Goal: Find specific page/section: Find specific page/section

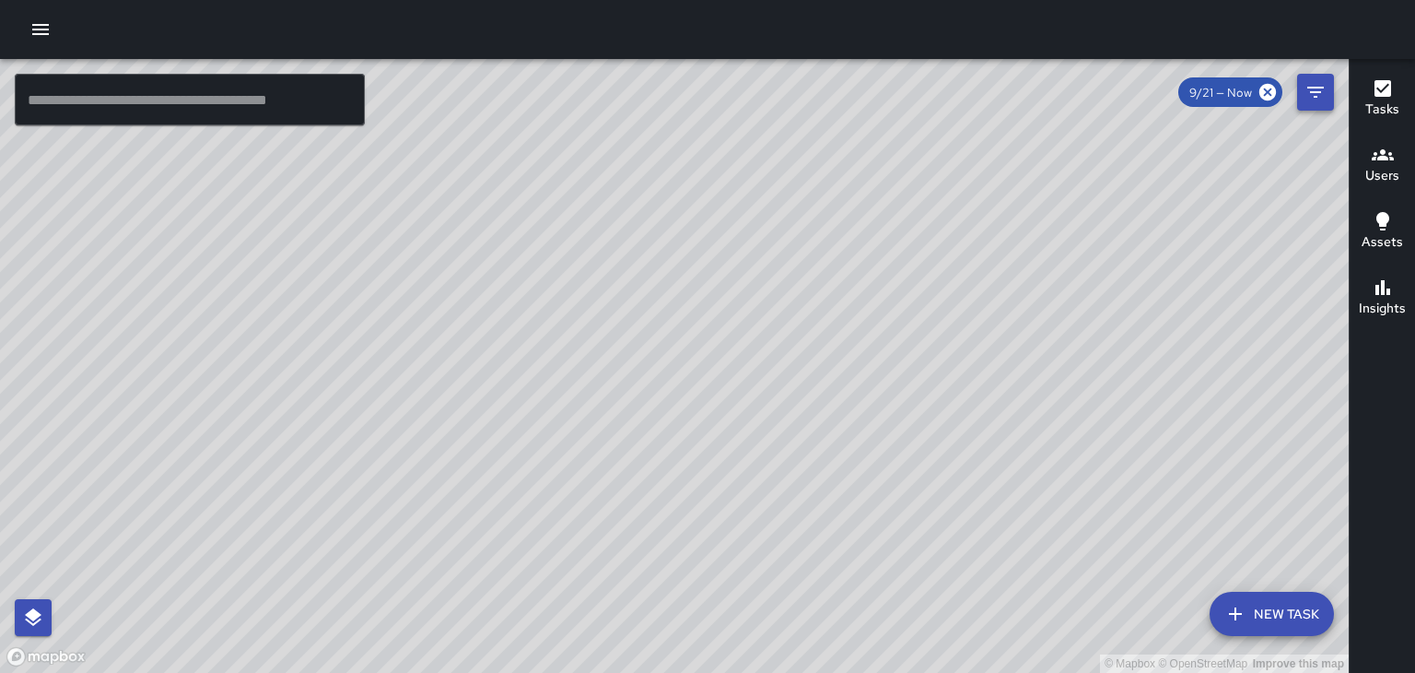
click at [1314, 102] on icon "Filters" at bounding box center [1315, 92] width 22 height 22
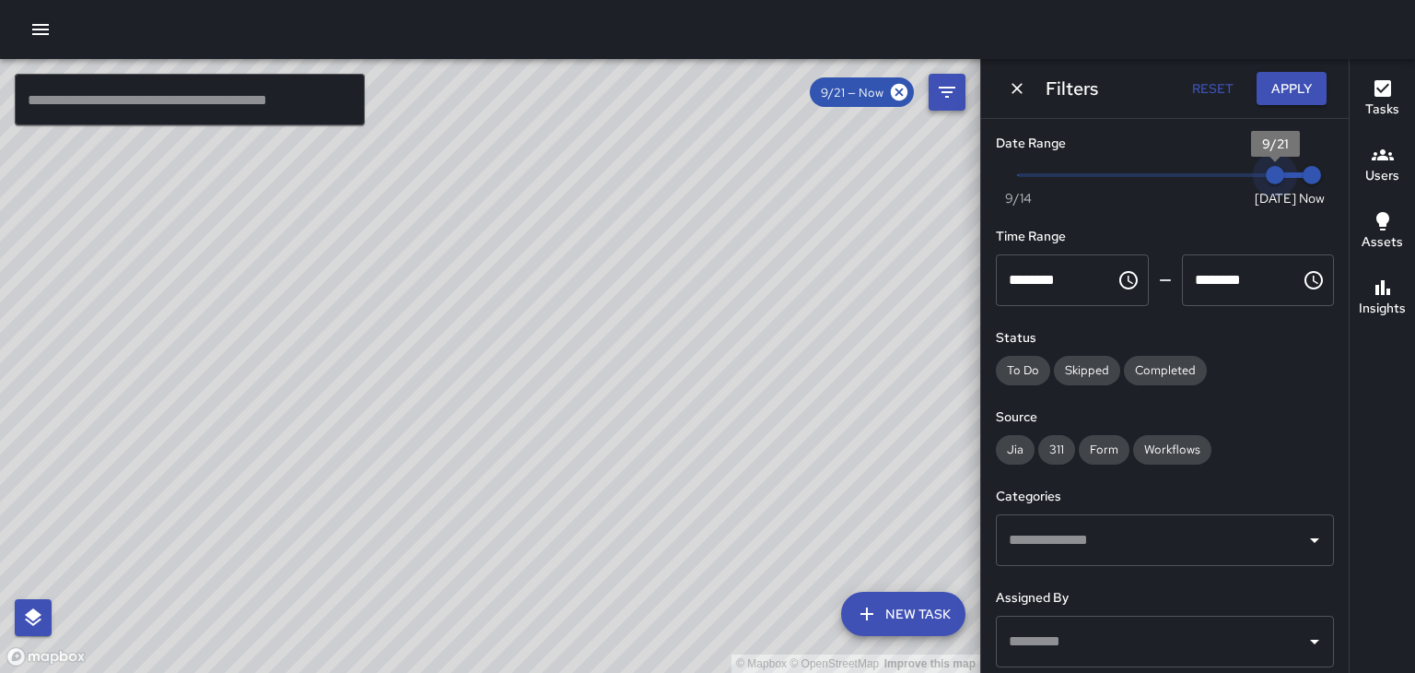
type input "*"
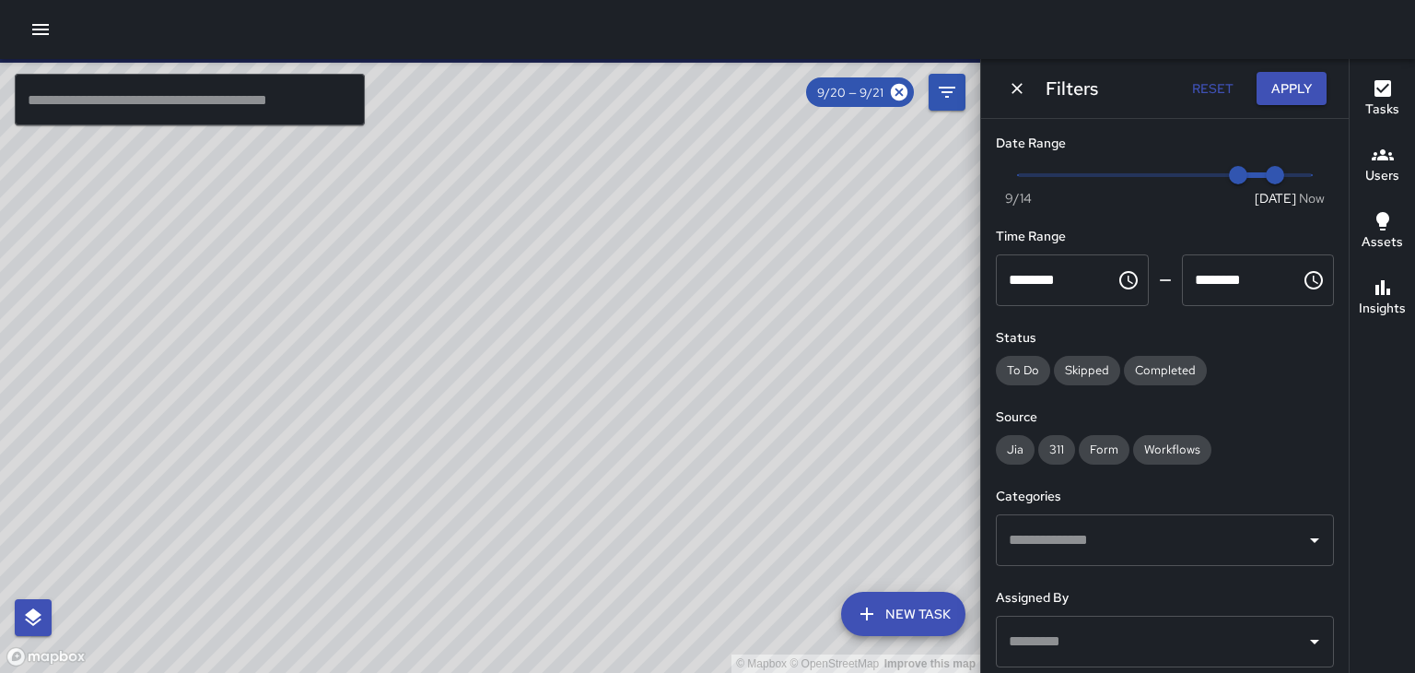
click at [1387, 186] on button "Users" at bounding box center [1382, 166] width 65 height 66
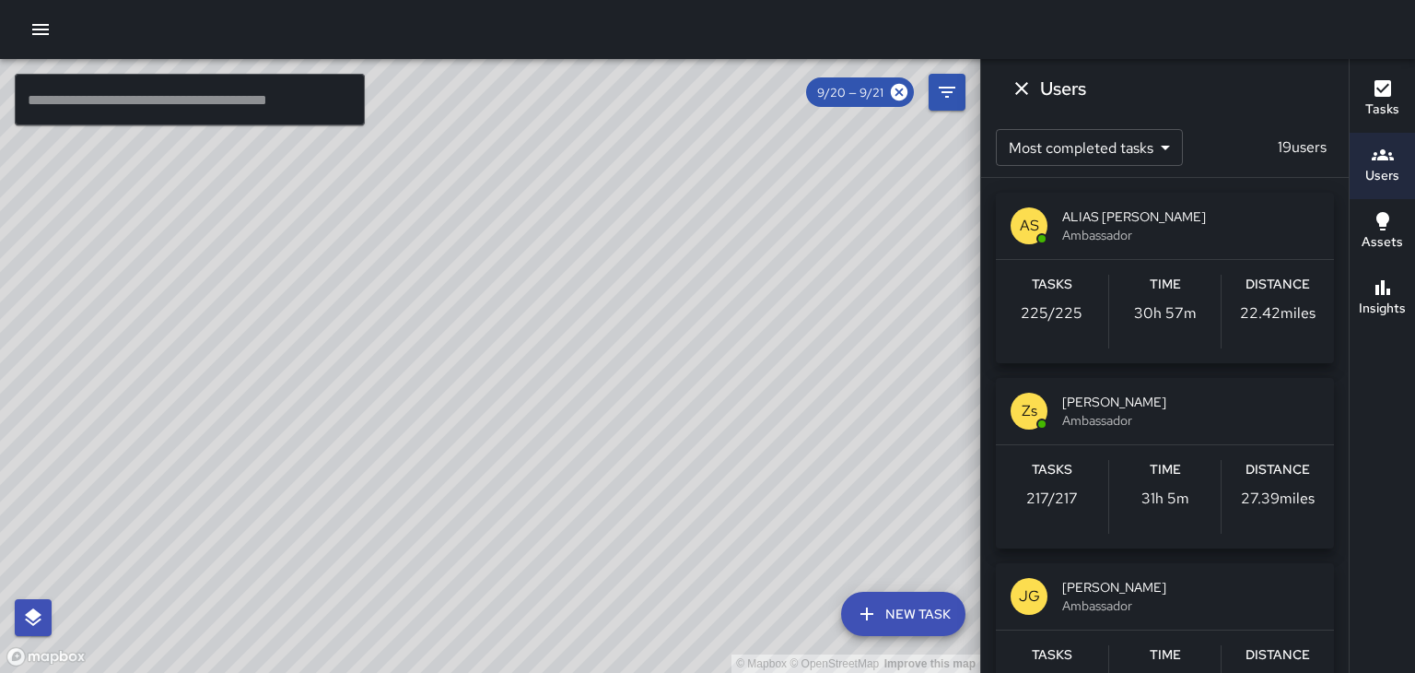
click at [1021, 88] on icon "Dismiss" at bounding box center [1021, 88] width 13 height 13
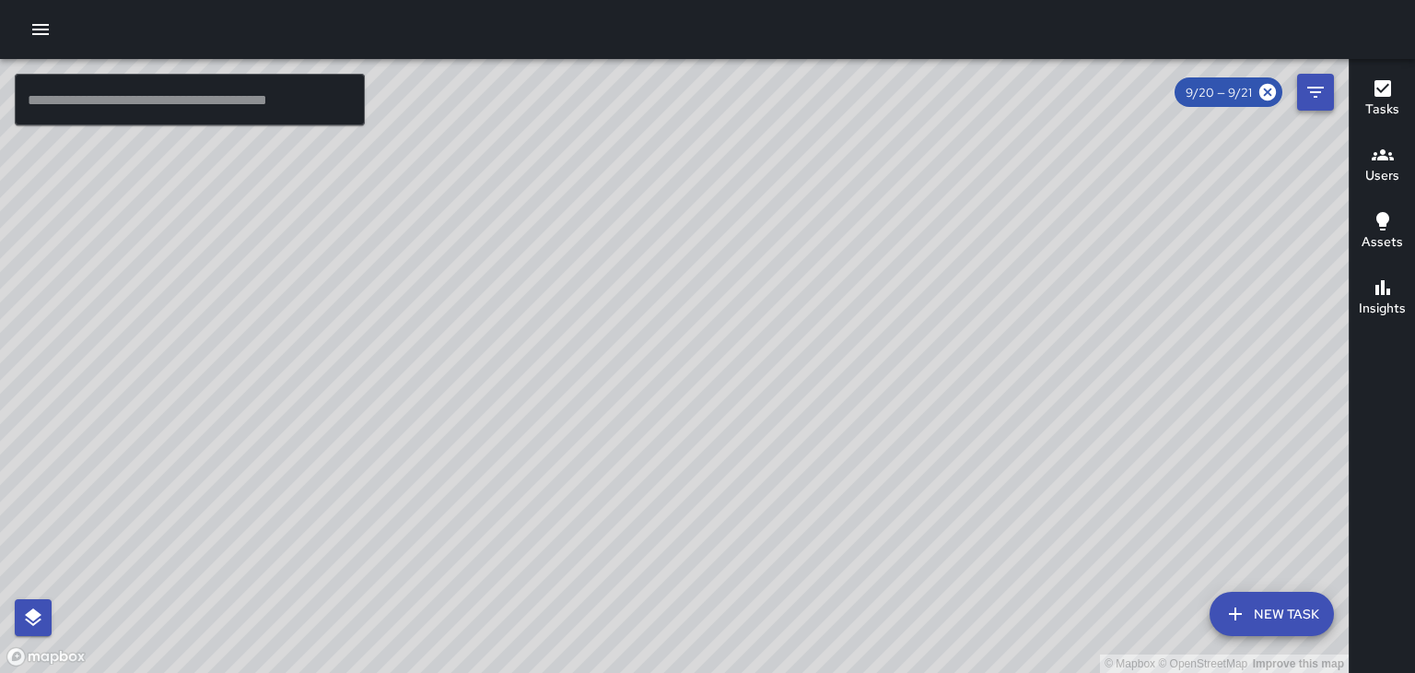
click at [1316, 104] on button "Filters" at bounding box center [1315, 92] width 37 height 37
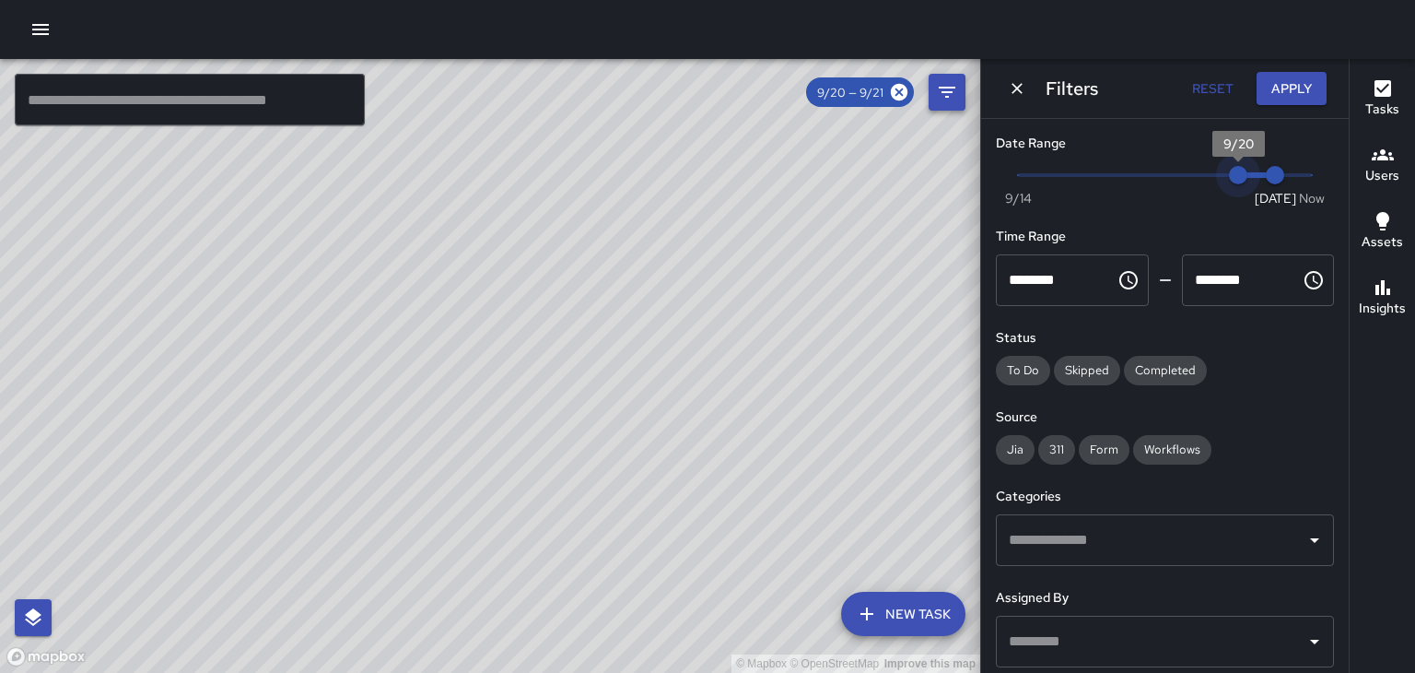
type input "*"
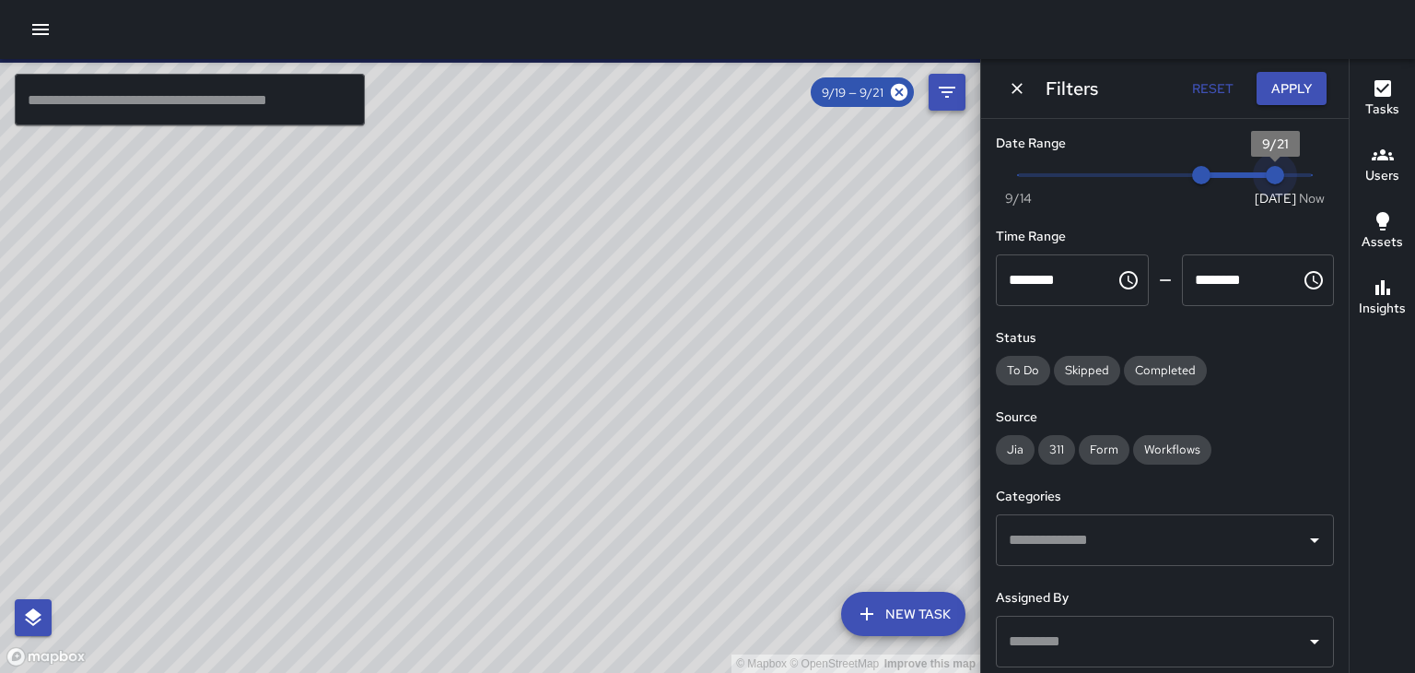
type input "*"
click at [1378, 175] on h6 "Users" at bounding box center [1382, 176] width 34 height 20
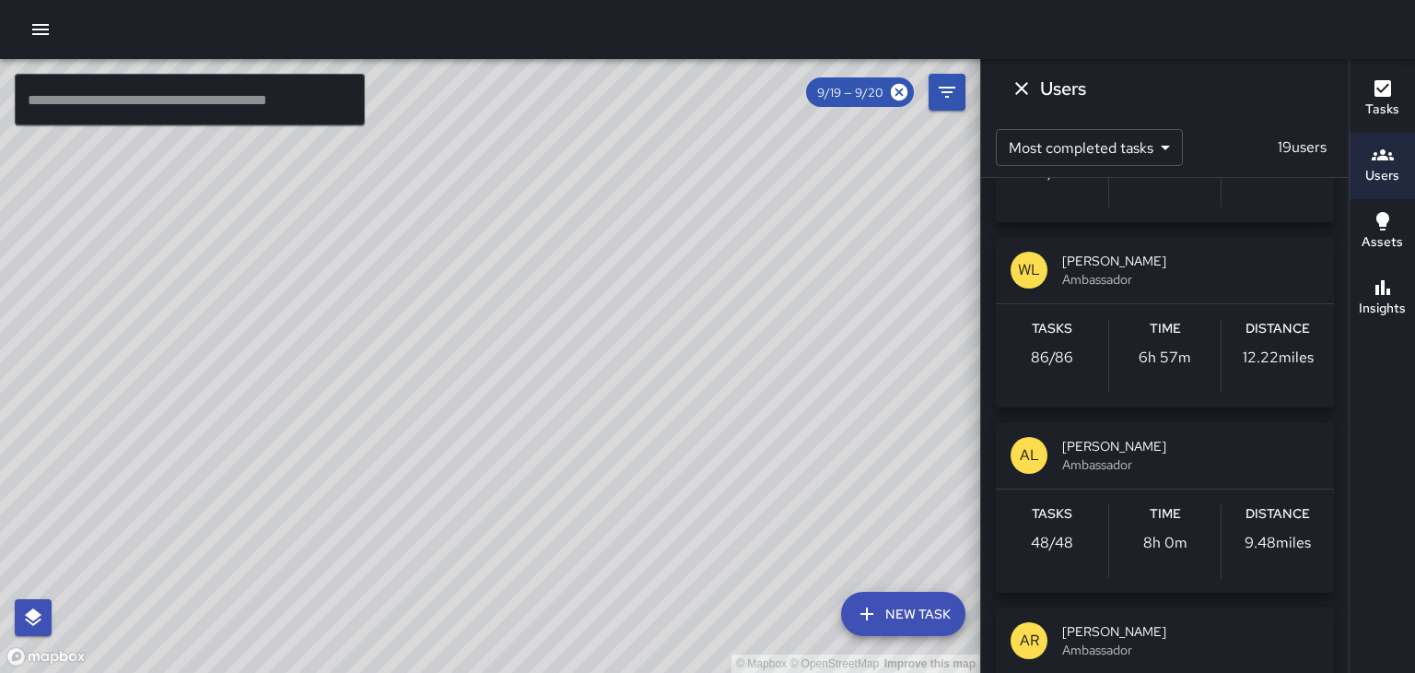
scroll to position [726, 0]
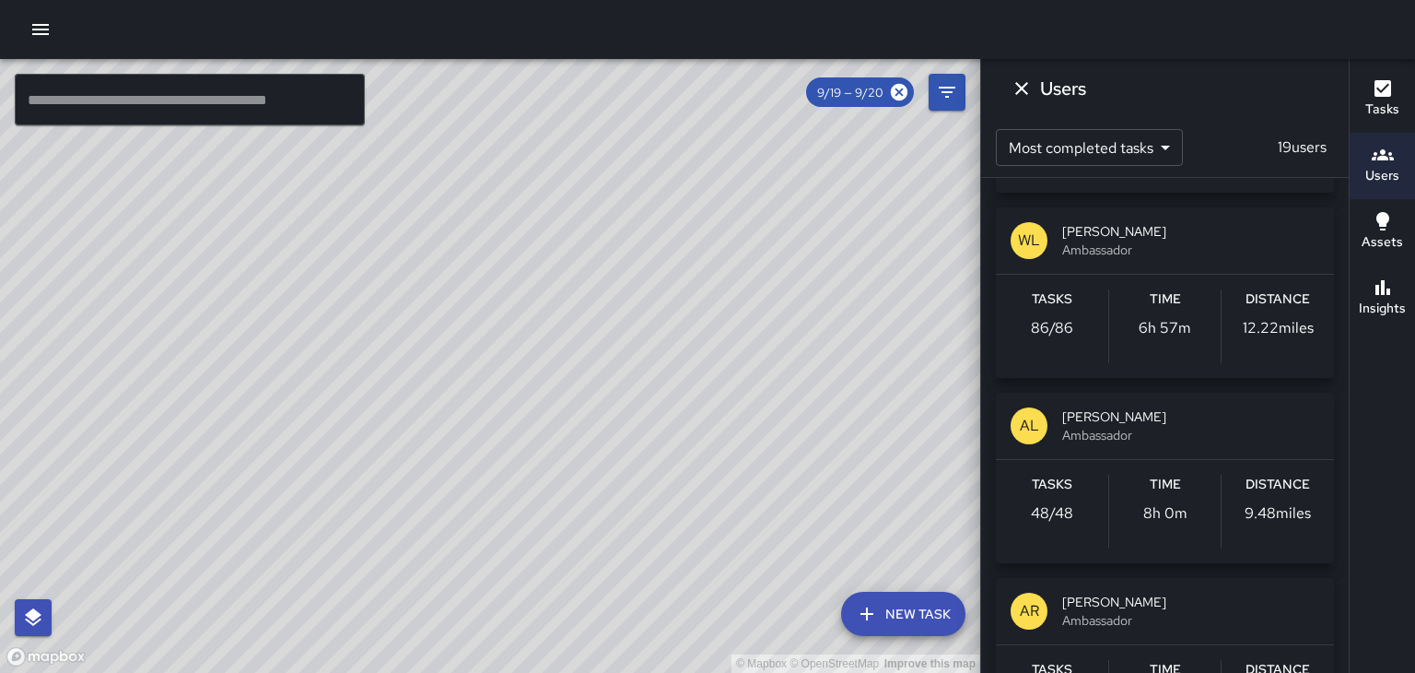
click at [1145, 415] on span "[PERSON_NAME]" at bounding box center [1190, 416] width 257 height 18
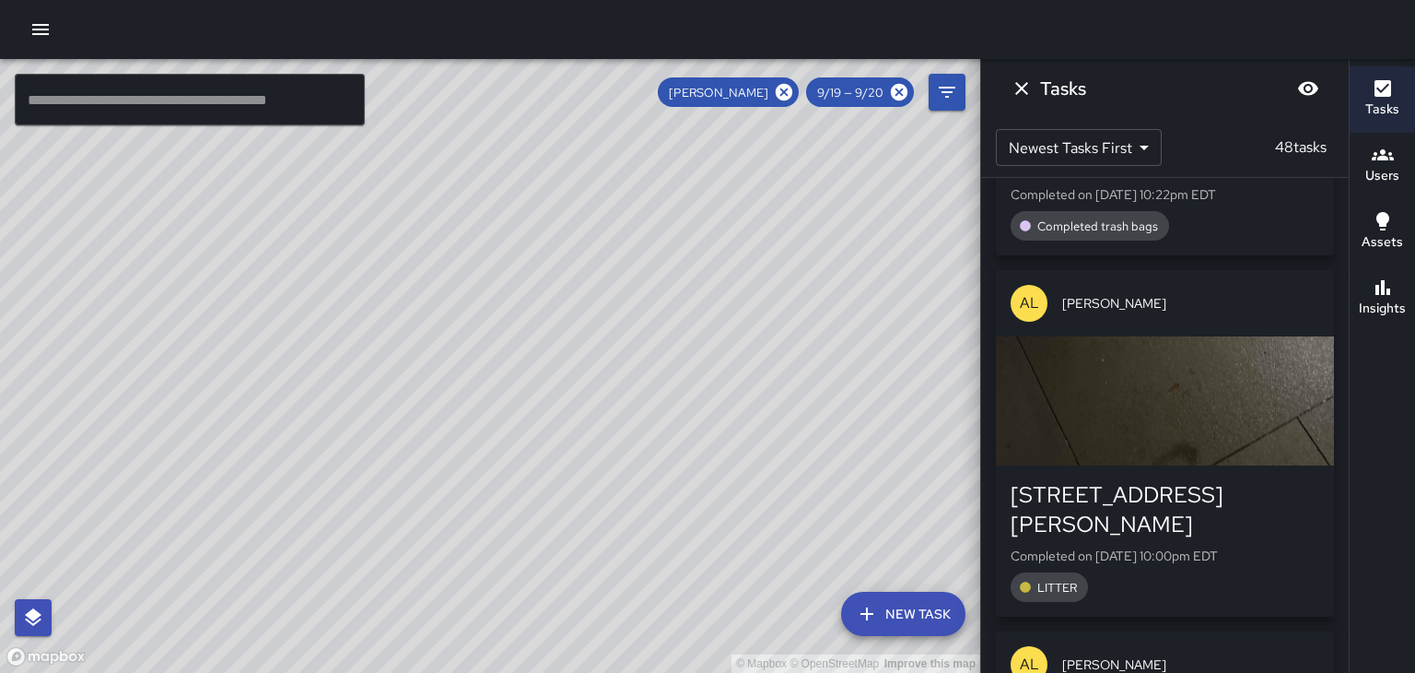
scroll to position [588, 0]
click at [1290, 475] on div "[STREET_ADDRESS][PERSON_NAME] Completed on [DATE] 10:00pm EDT LITTER" at bounding box center [1165, 538] width 338 height 151
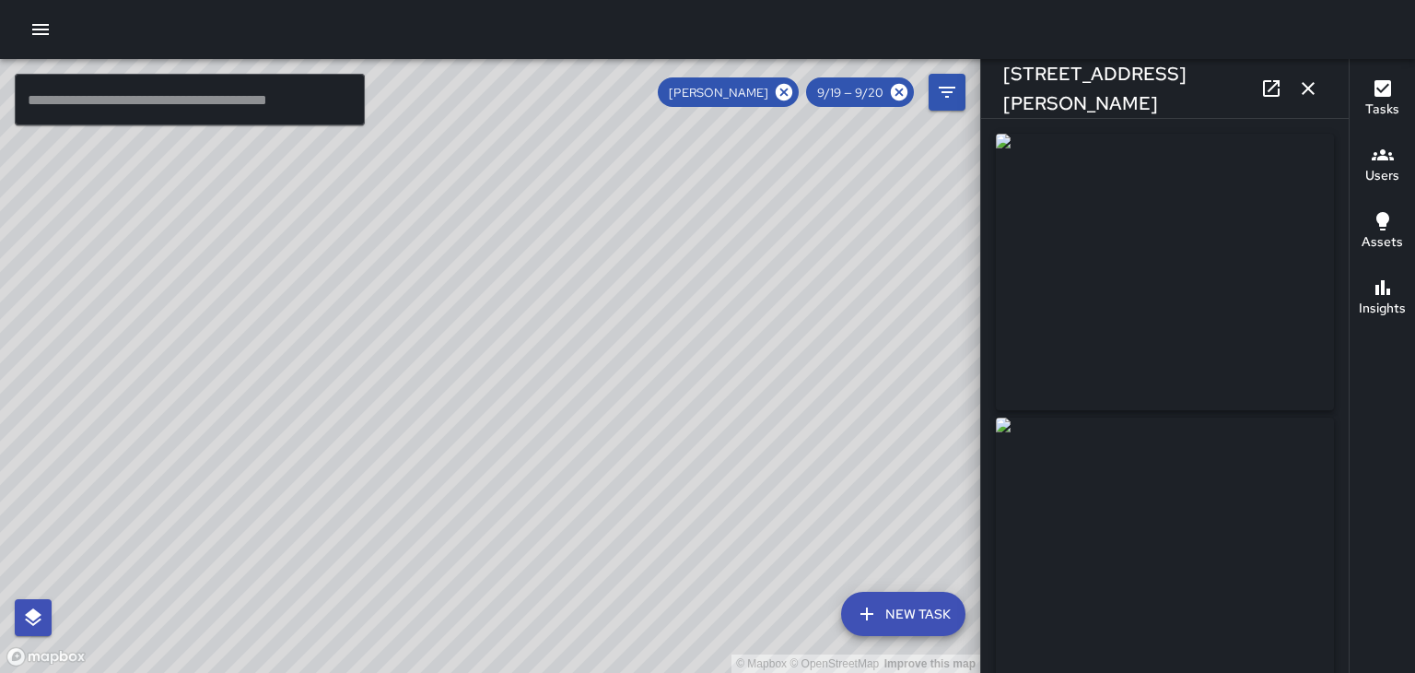
type input "**********"
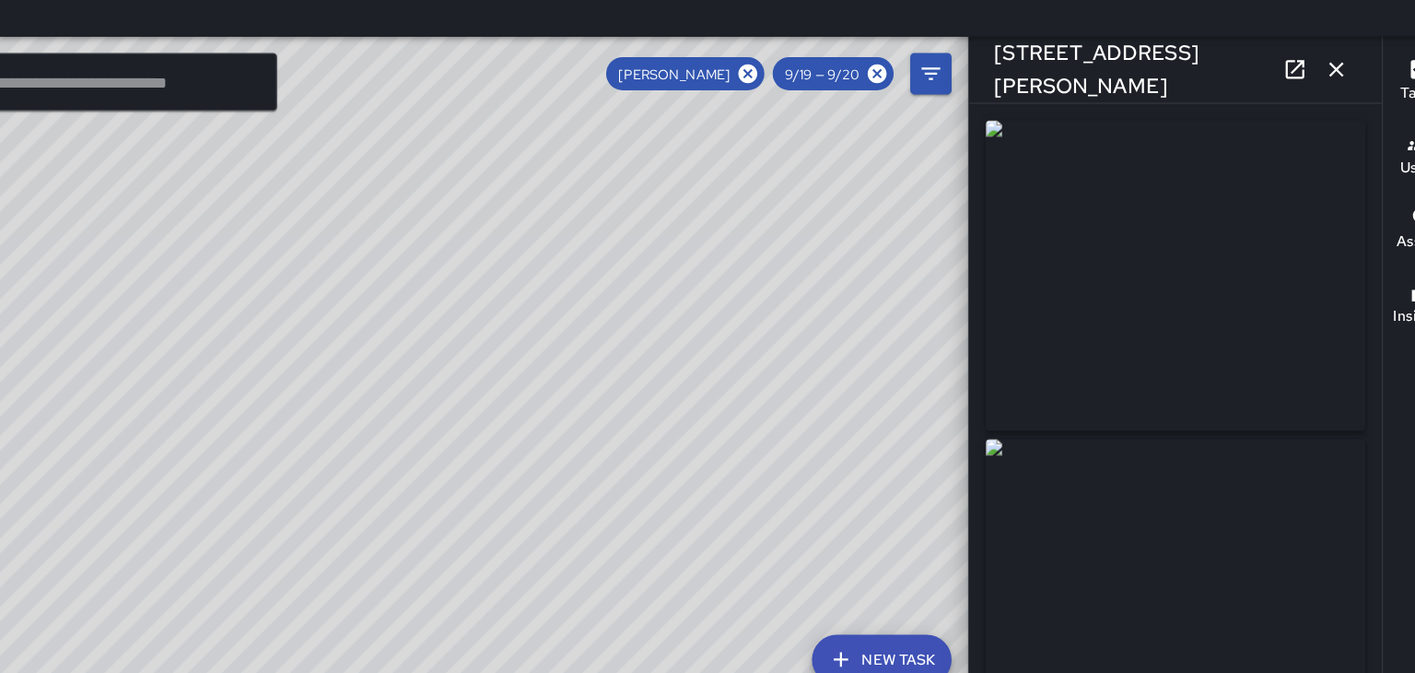
scroll to position [1, 0]
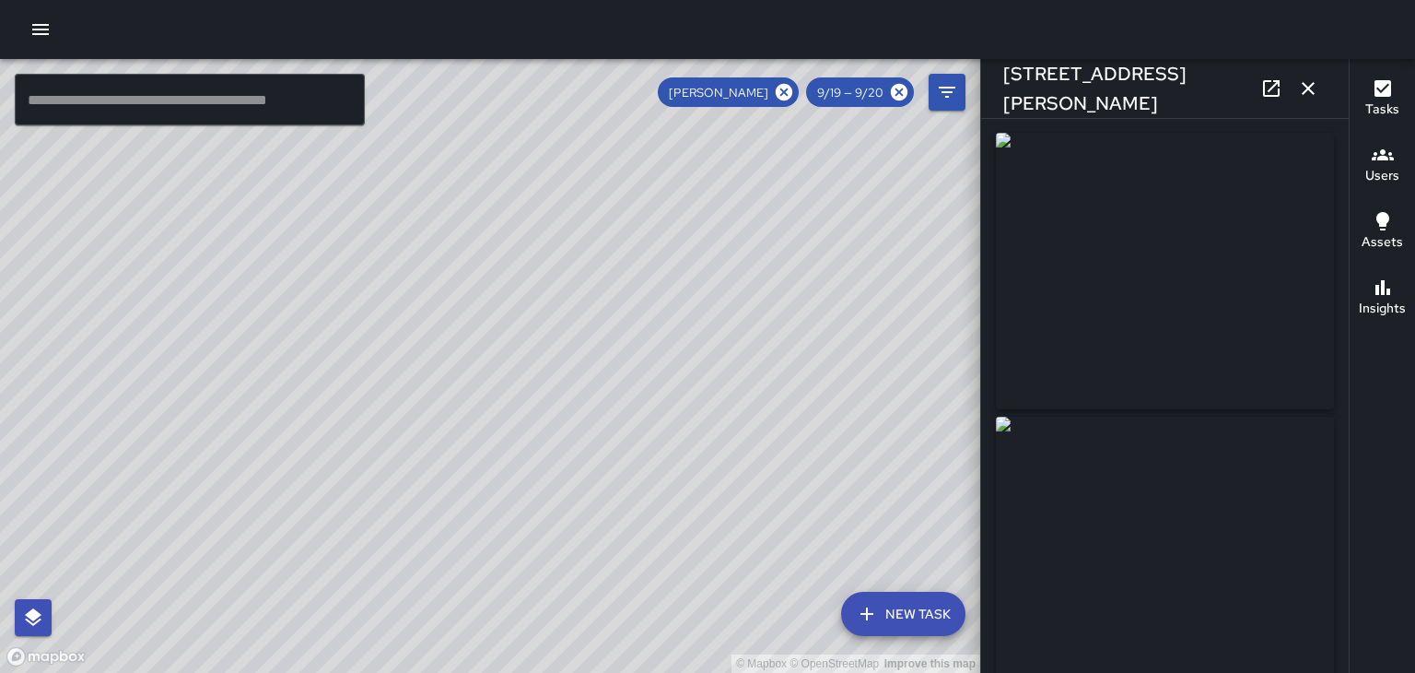
click at [1308, 88] on icon "button" at bounding box center [1308, 88] width 13 height 13
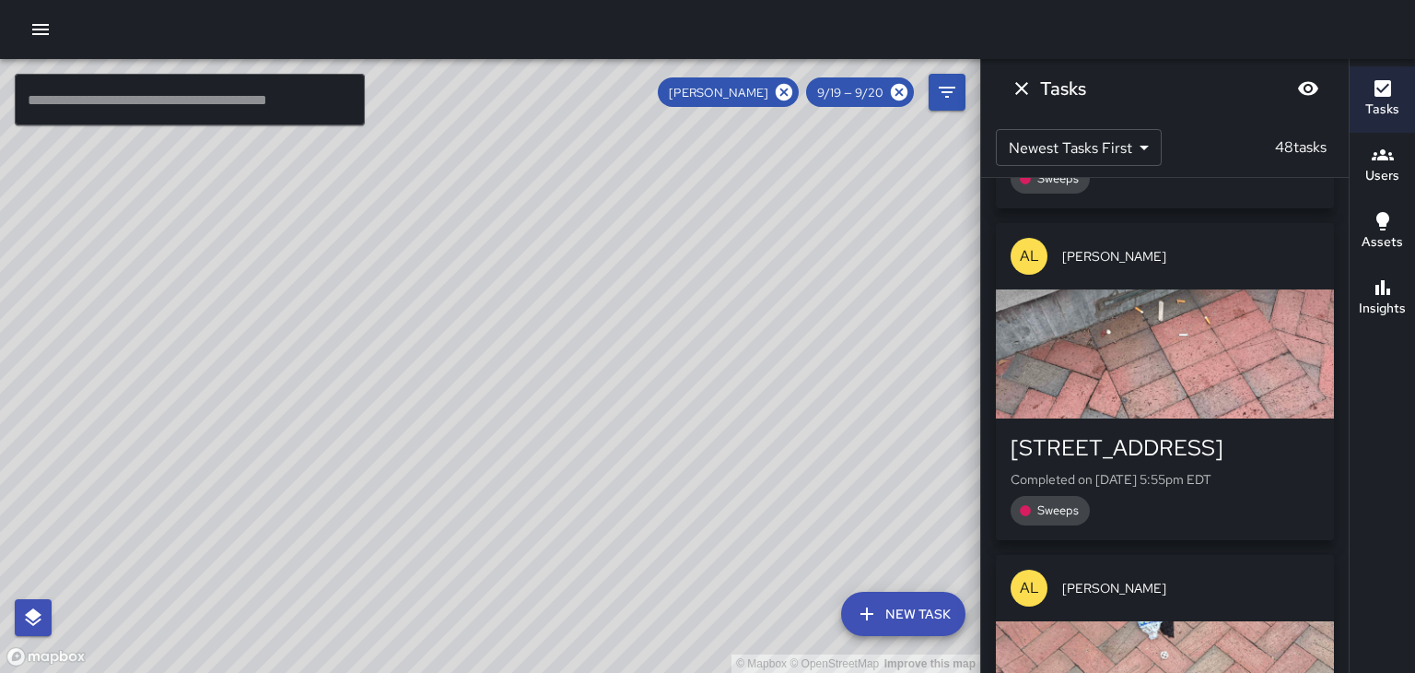
scroll to position [5824, 0]
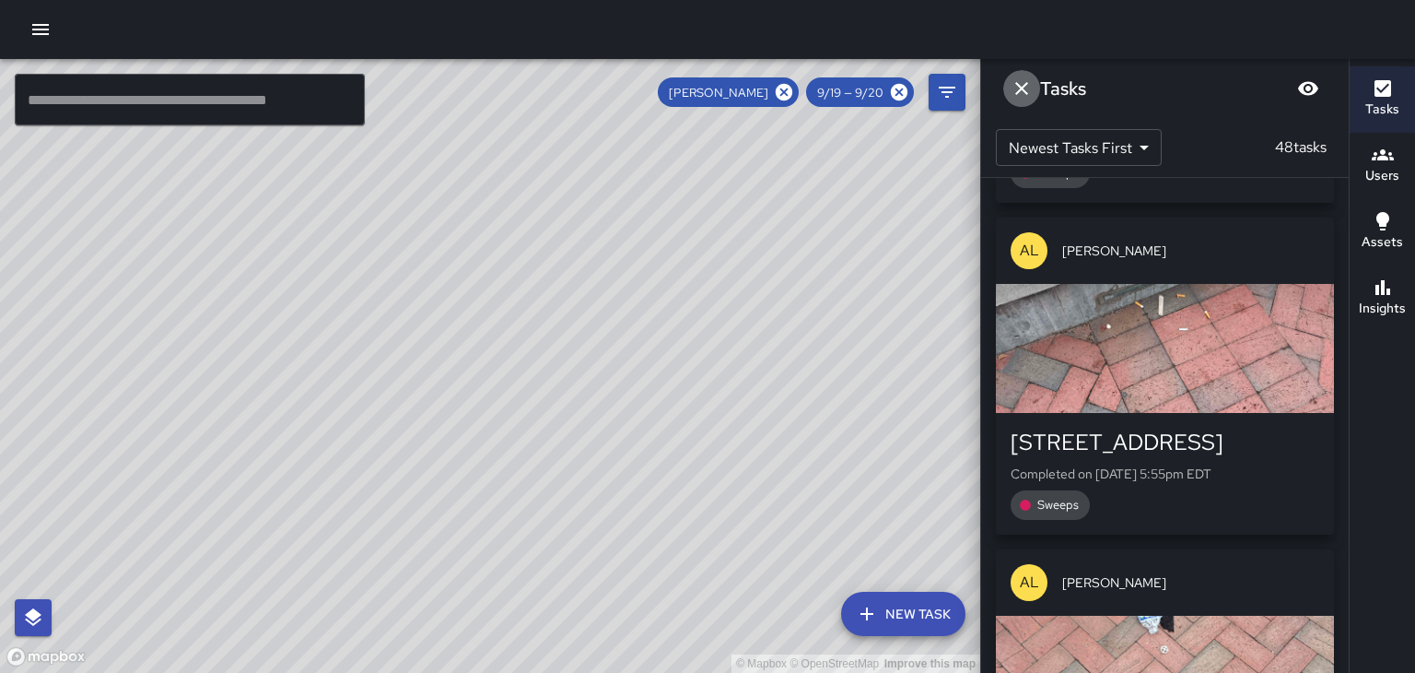
click at [1027, 85] on icon "Dismiss" at bounding box center [1022, 88] width 22 height 22
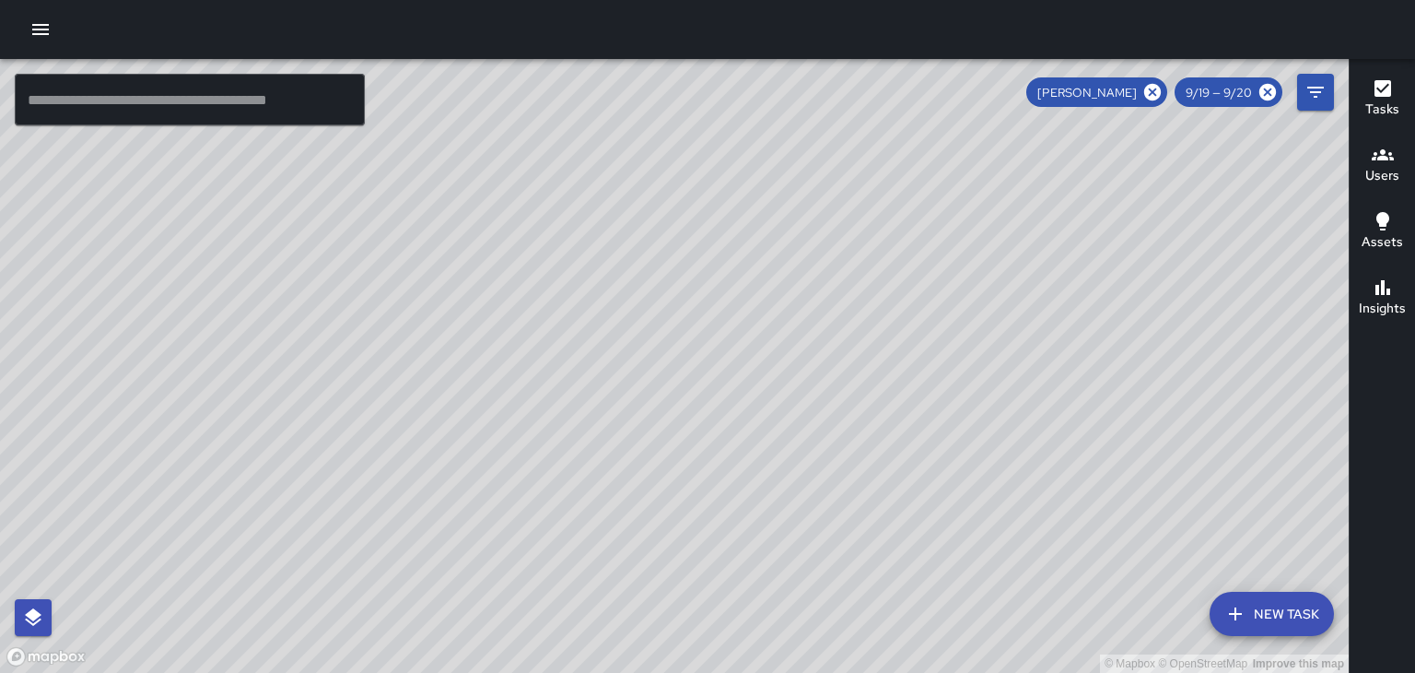
click at [1393, 174] on h6 "Users" at bounding box center [1382, 176] width 34 height 20
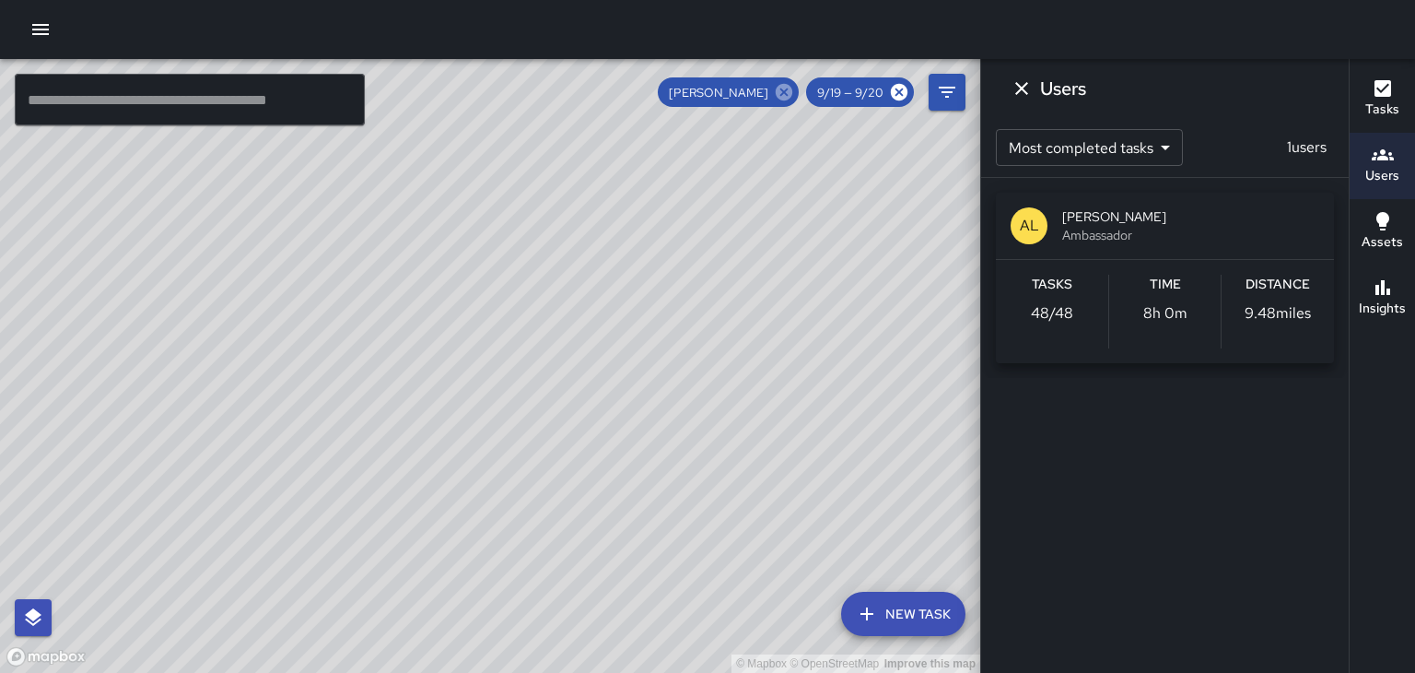
click at [791, 90] on icon at bounding box center [784, 92] width 17 height 17
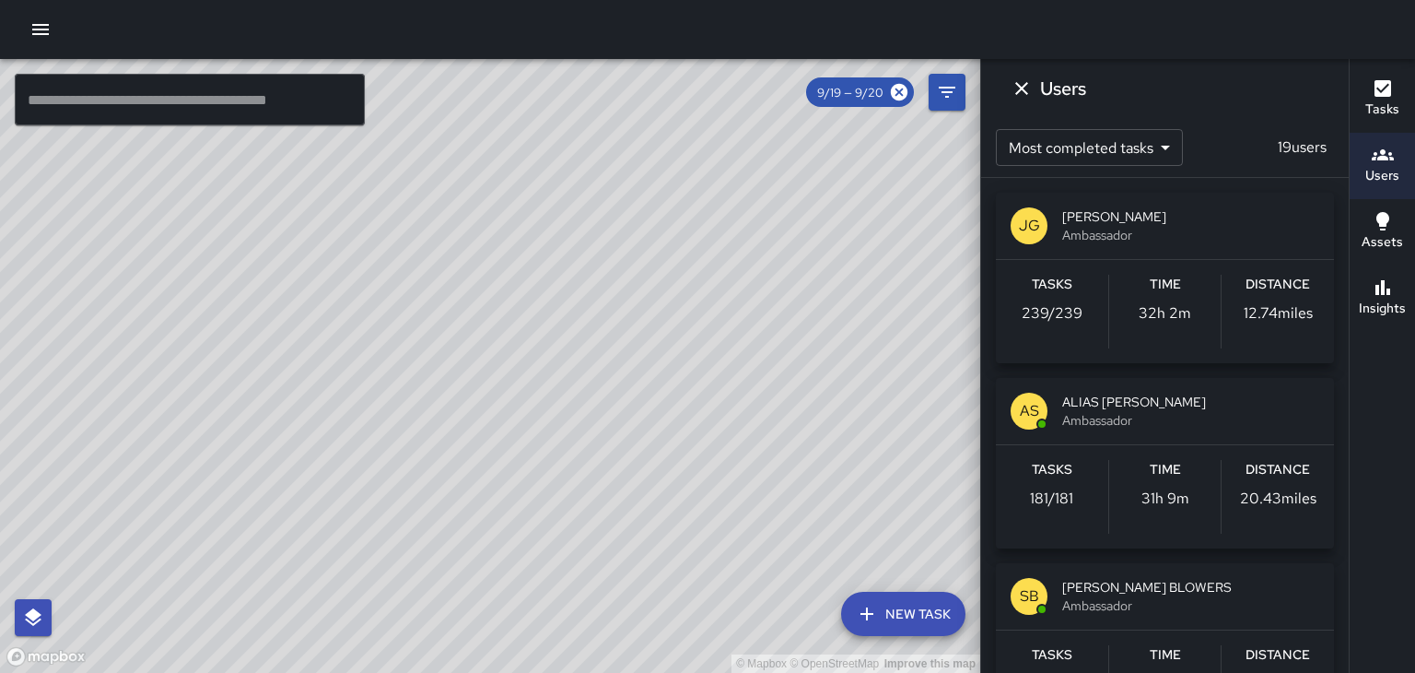
click at [1137, 224] on span "[PERSON_NAME]" at bounding box center [1190, 216] width 257 height 18
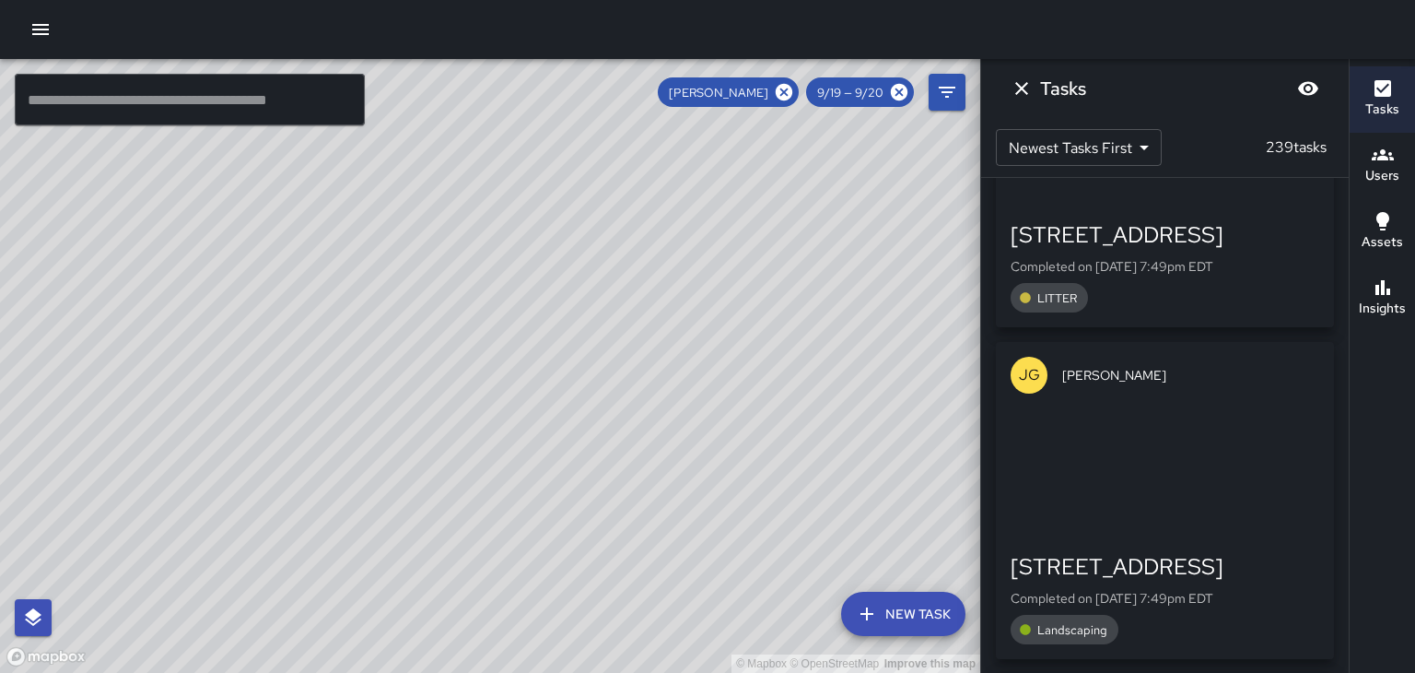
scroll to position [22677, 0]
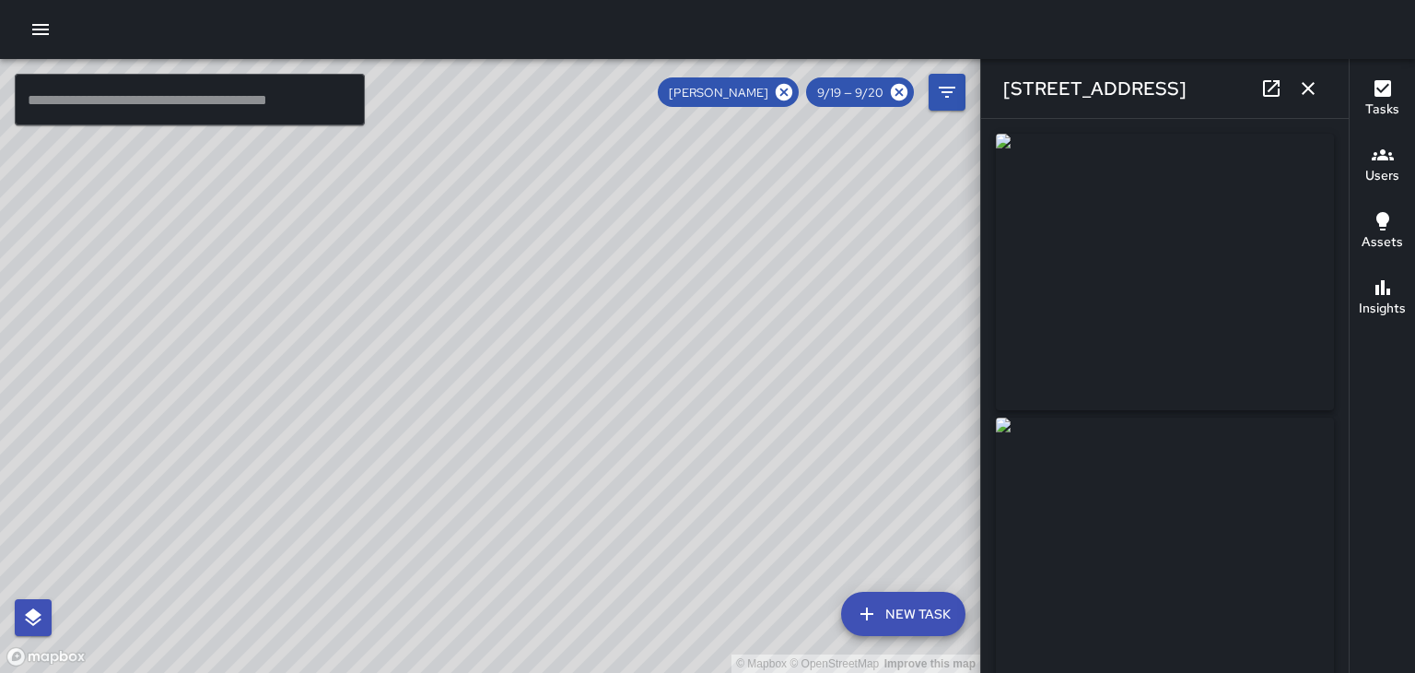
type input "**********"
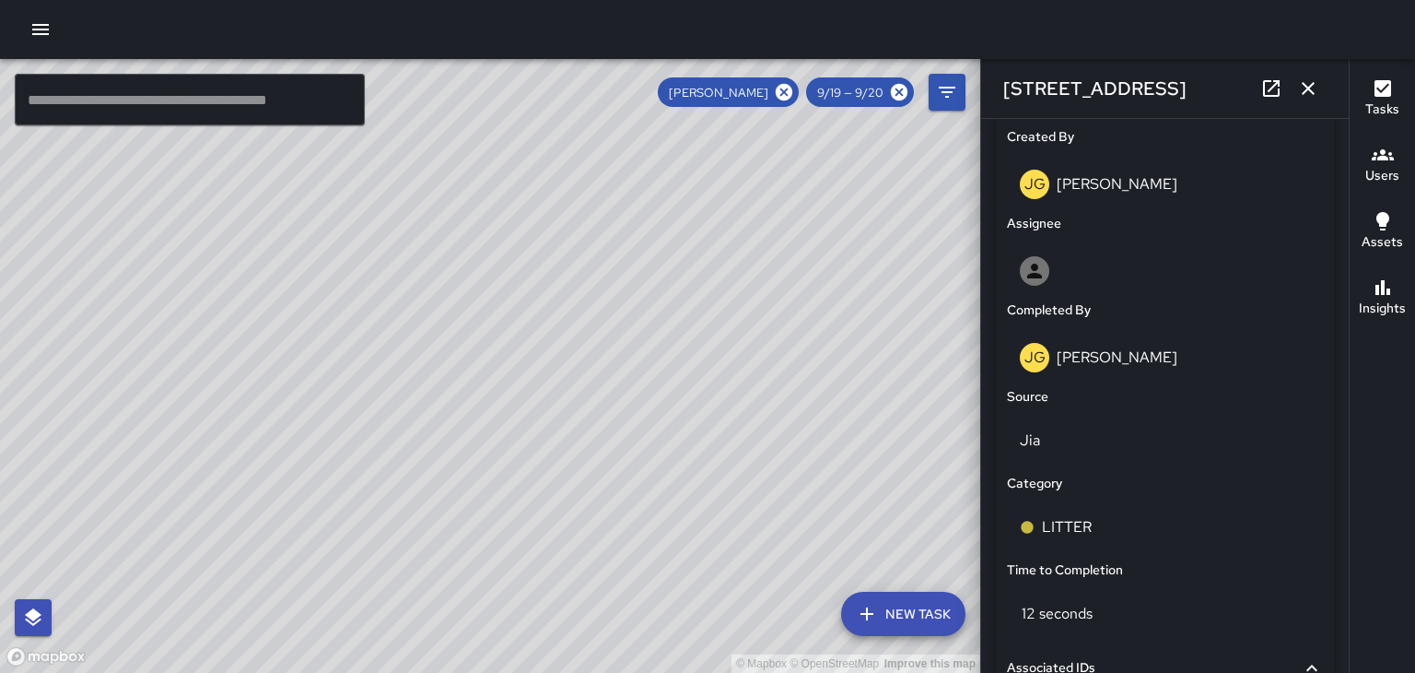
scroll to position [1232, 0]
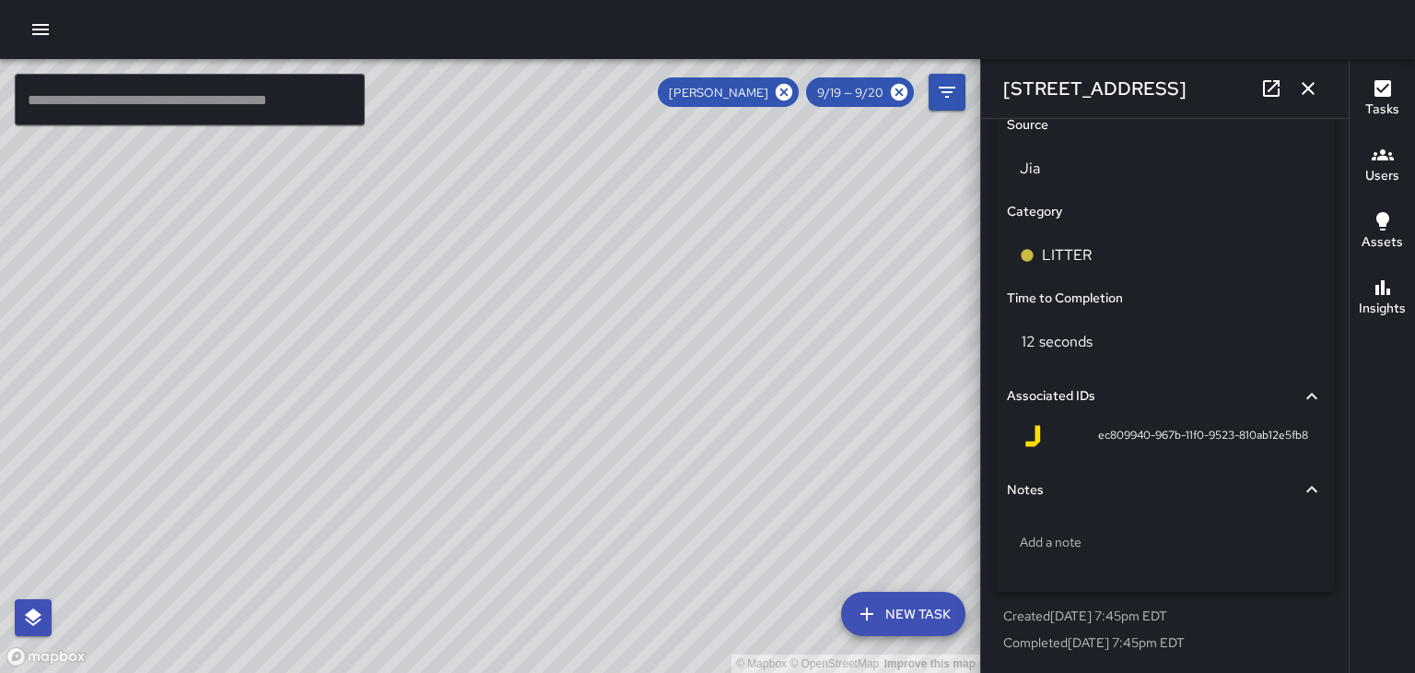
click at [1311, 91] on icon "button" at bounding box center [1308, 88] width 13 height 13
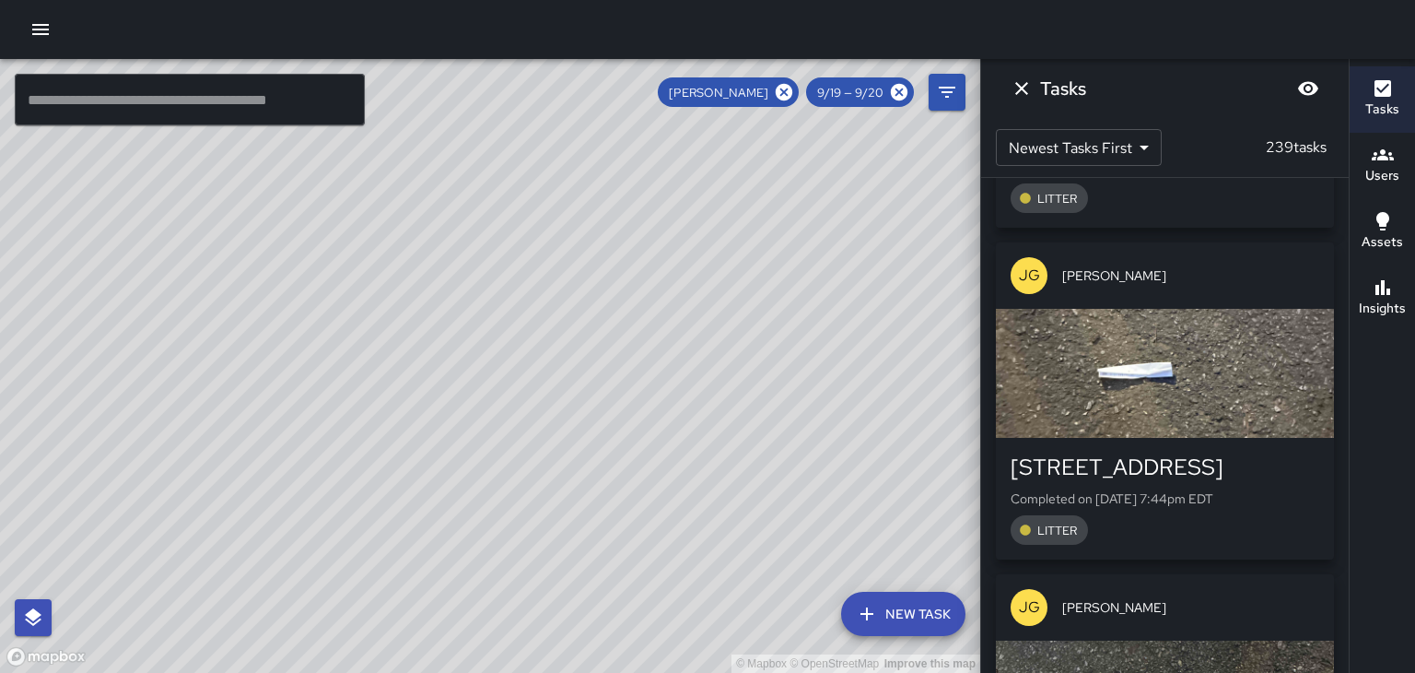
scroll to position [23787, 0]
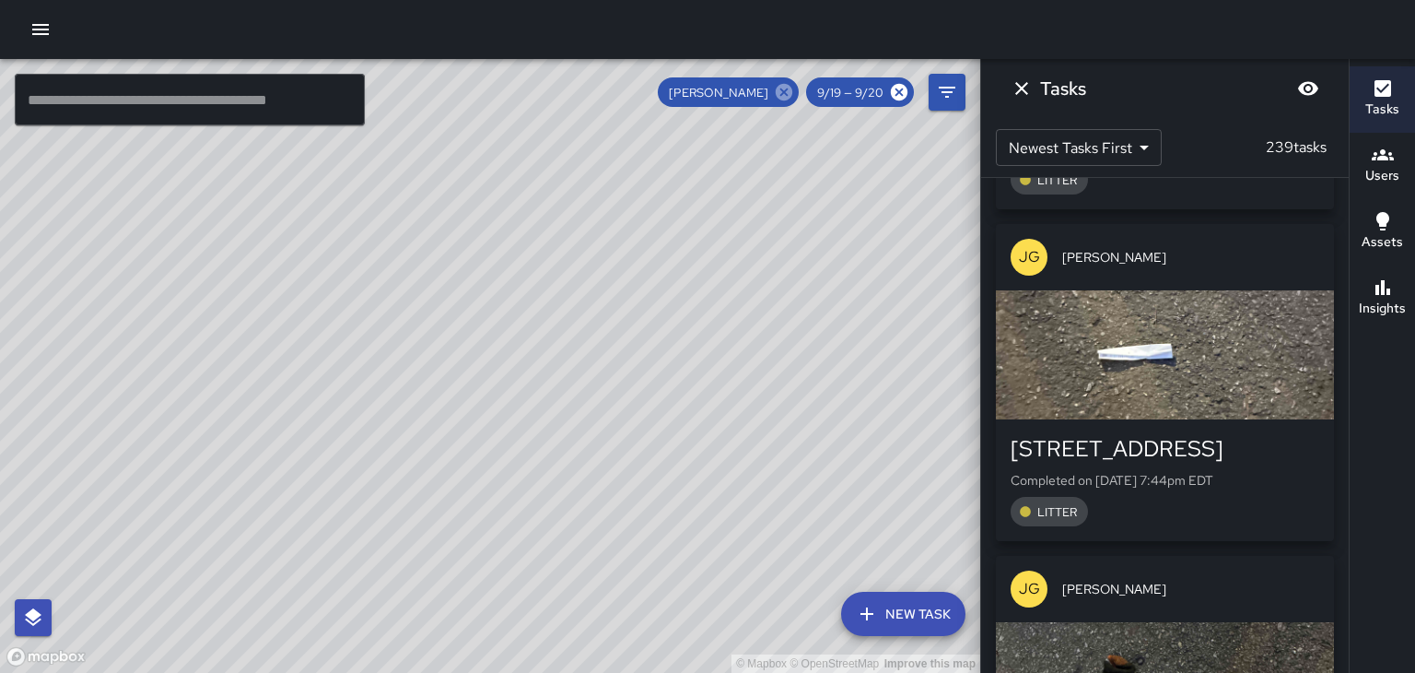
click at [783, 99] on icon at bounding box center [784, 92] width 17 height 17
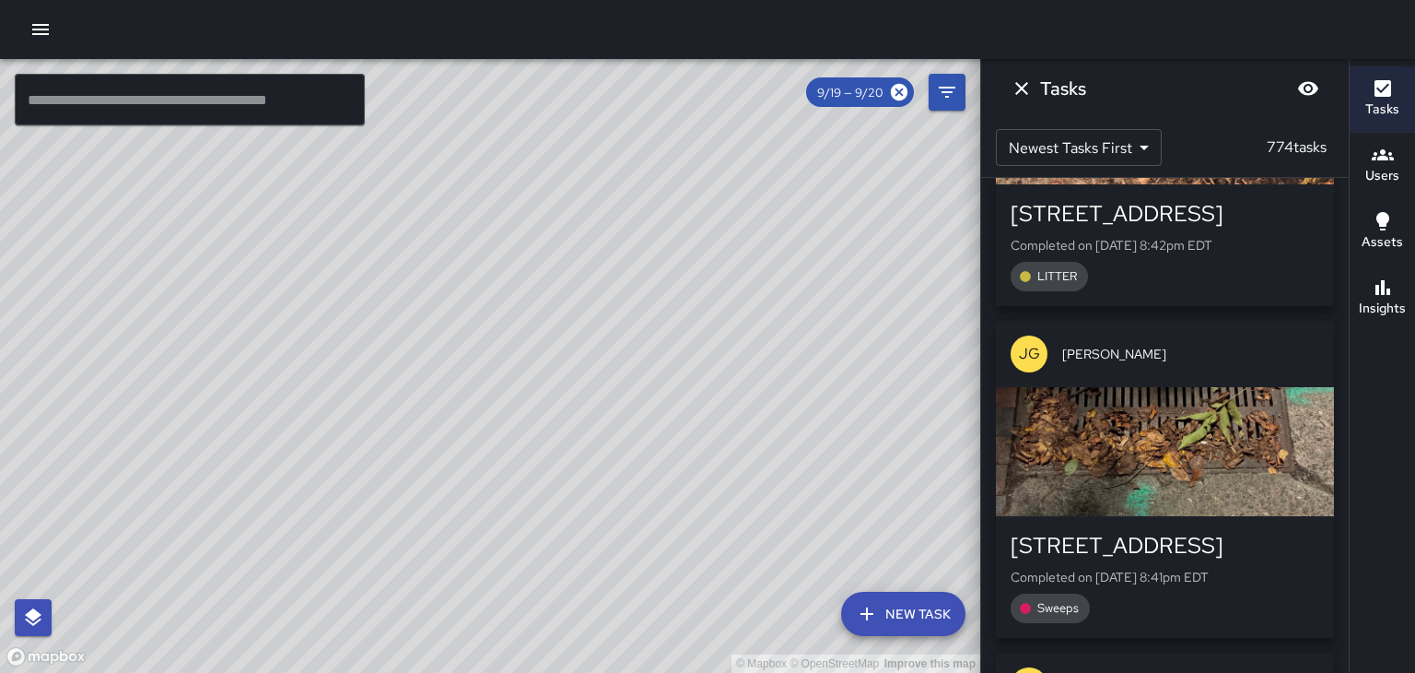
click at [1022, 88] on icon "Dismiss" at bounding box center [1021, 88] width 13 height 13
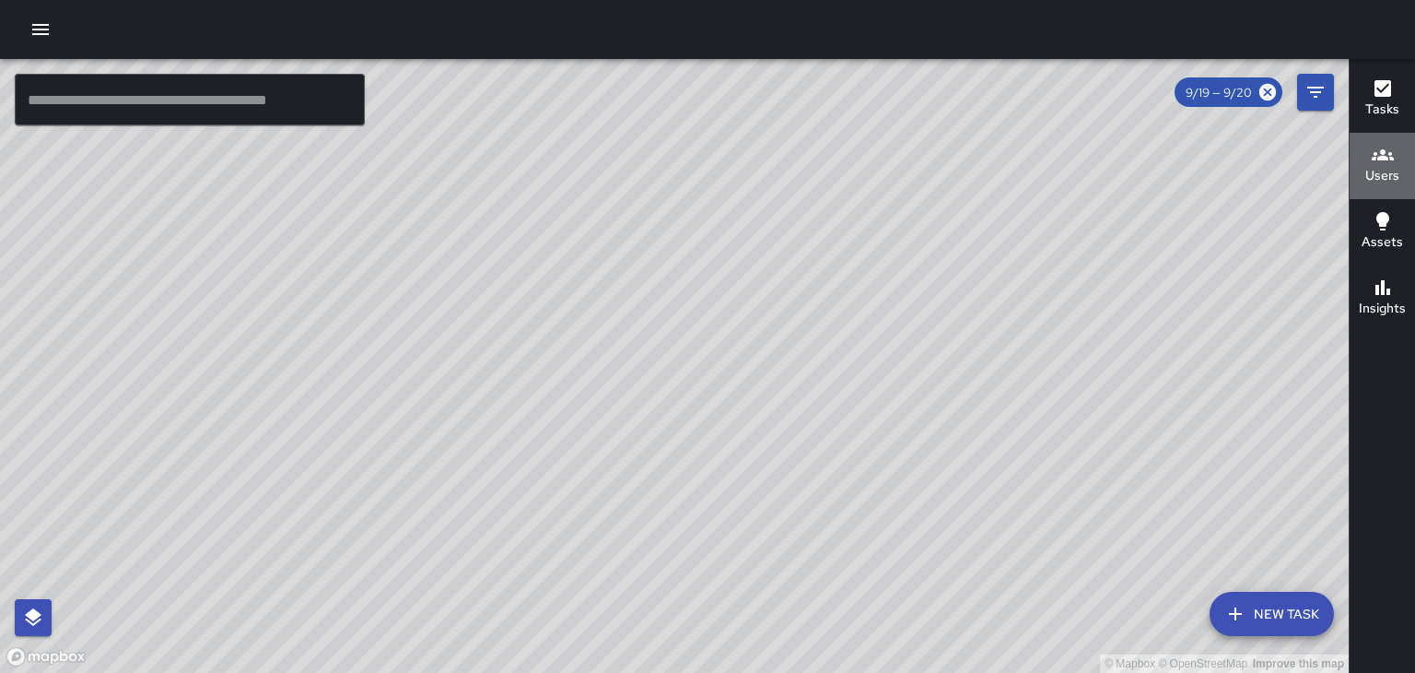
click at [1384, 180] on h6 "Users" at bounding box center [1382, 176] width 34 height 20
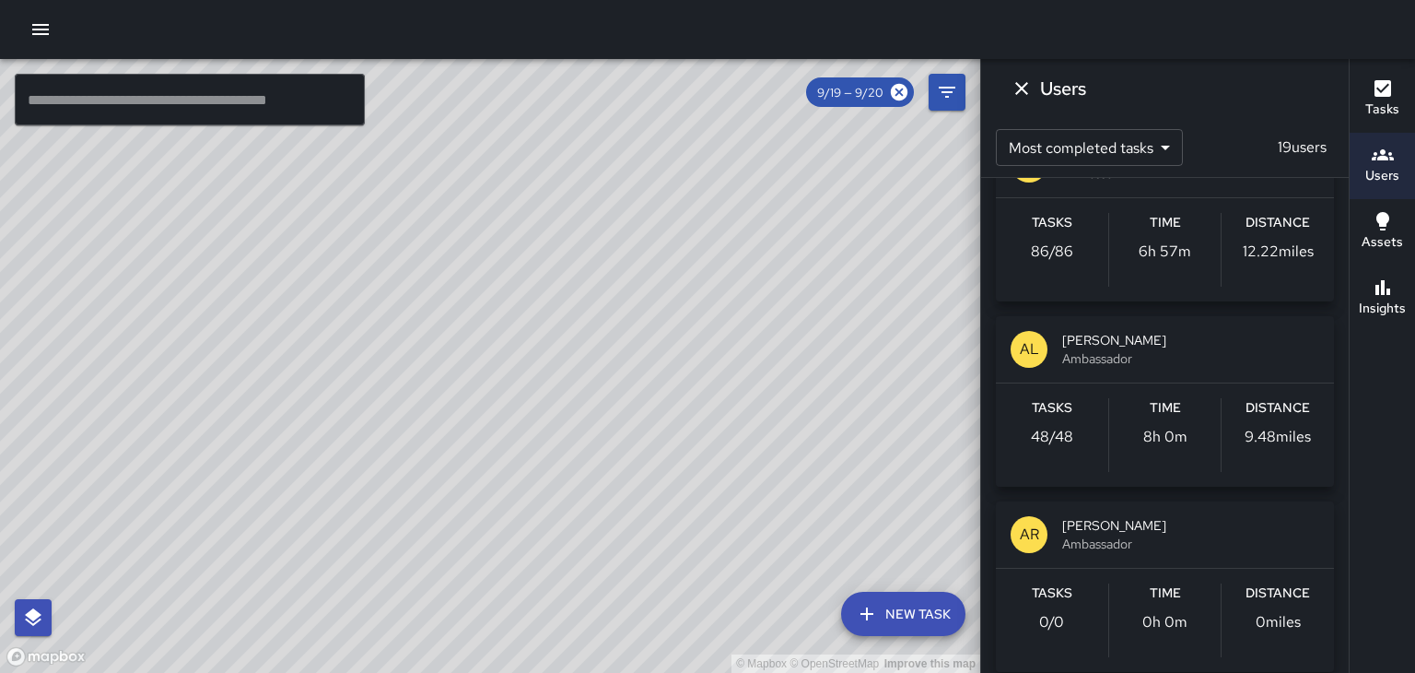
scroll to position [803, 0]
click at [1268, 410] on h6 "Distance" at bounding box center [1278, 407] width 64 height 20
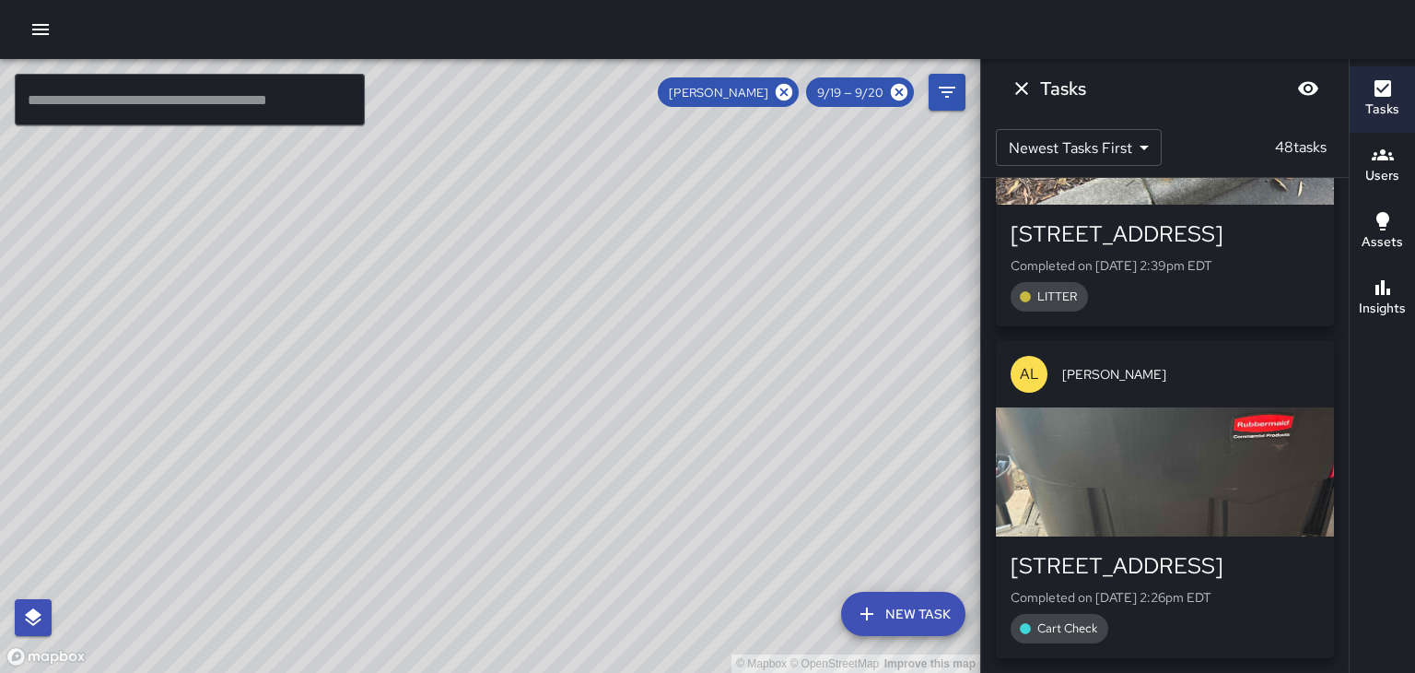
scroll to position [0, 0]
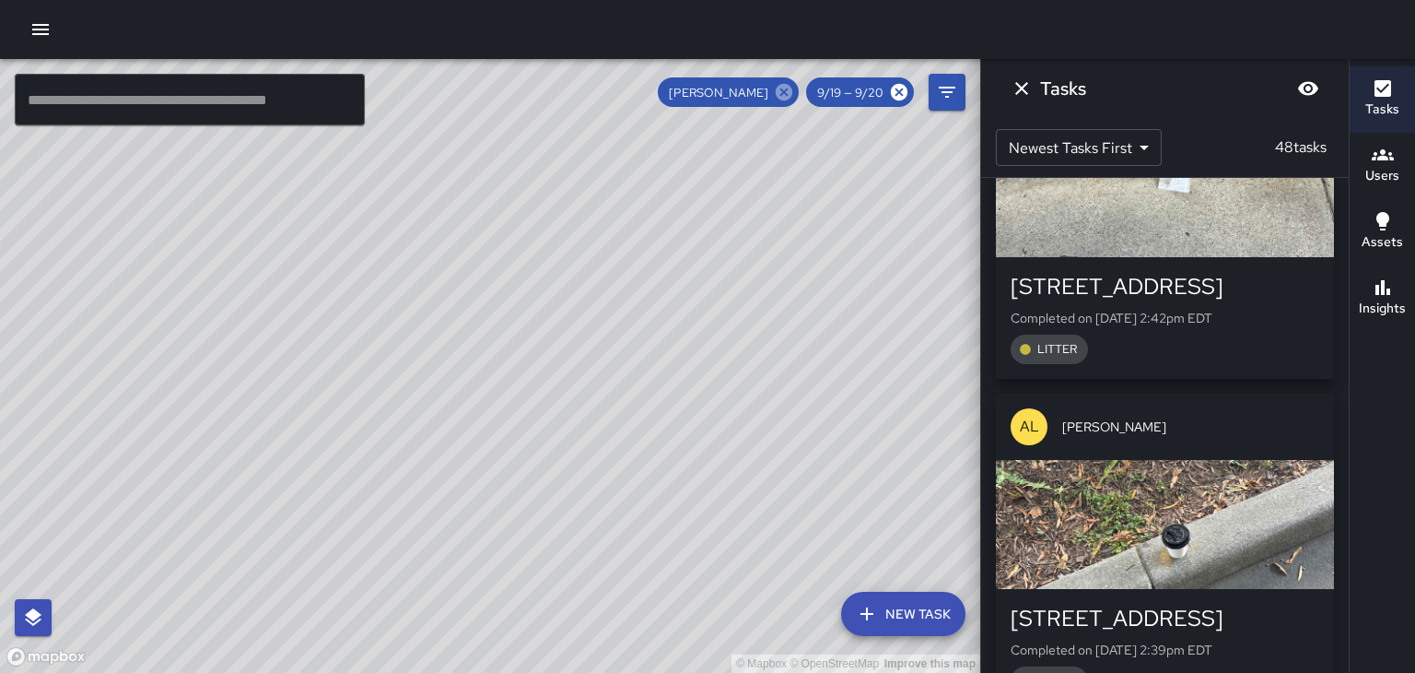
click at [778, 92] on icon at bounding box center [784, 92] width 17 height 17
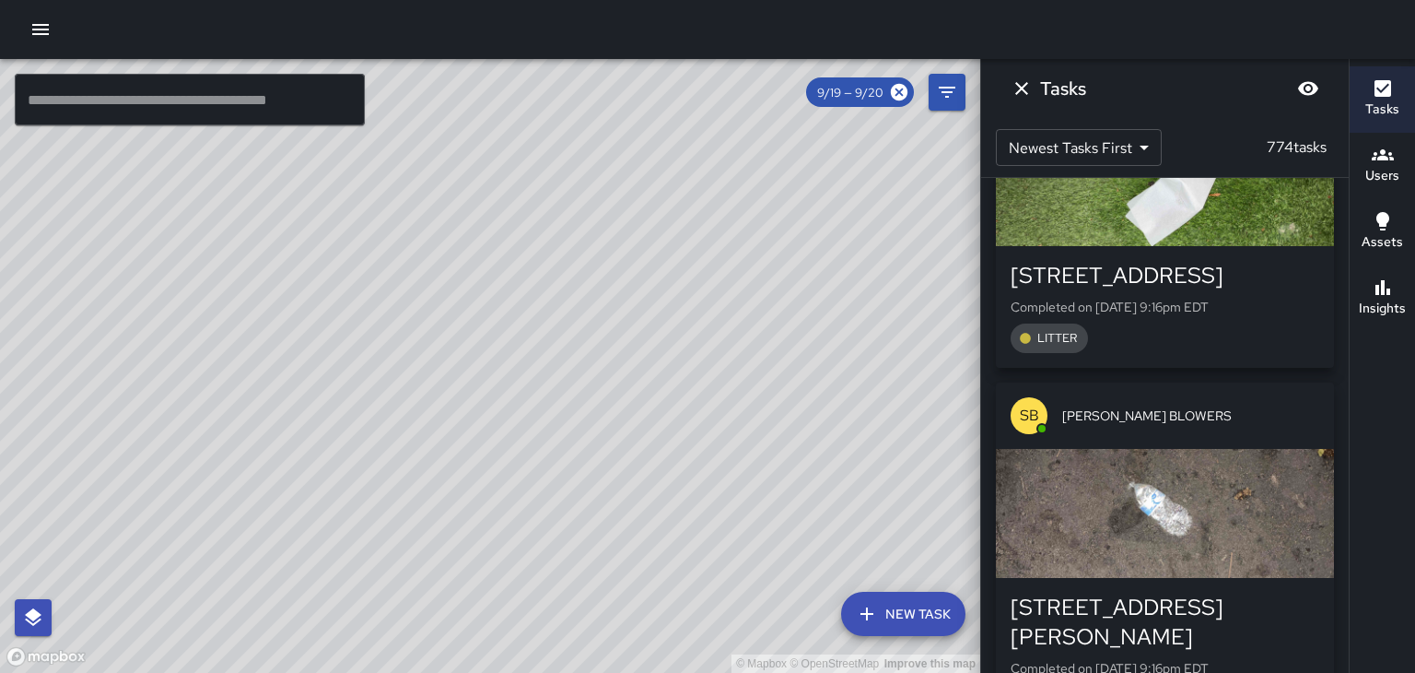
scroll to position [23787, 0]
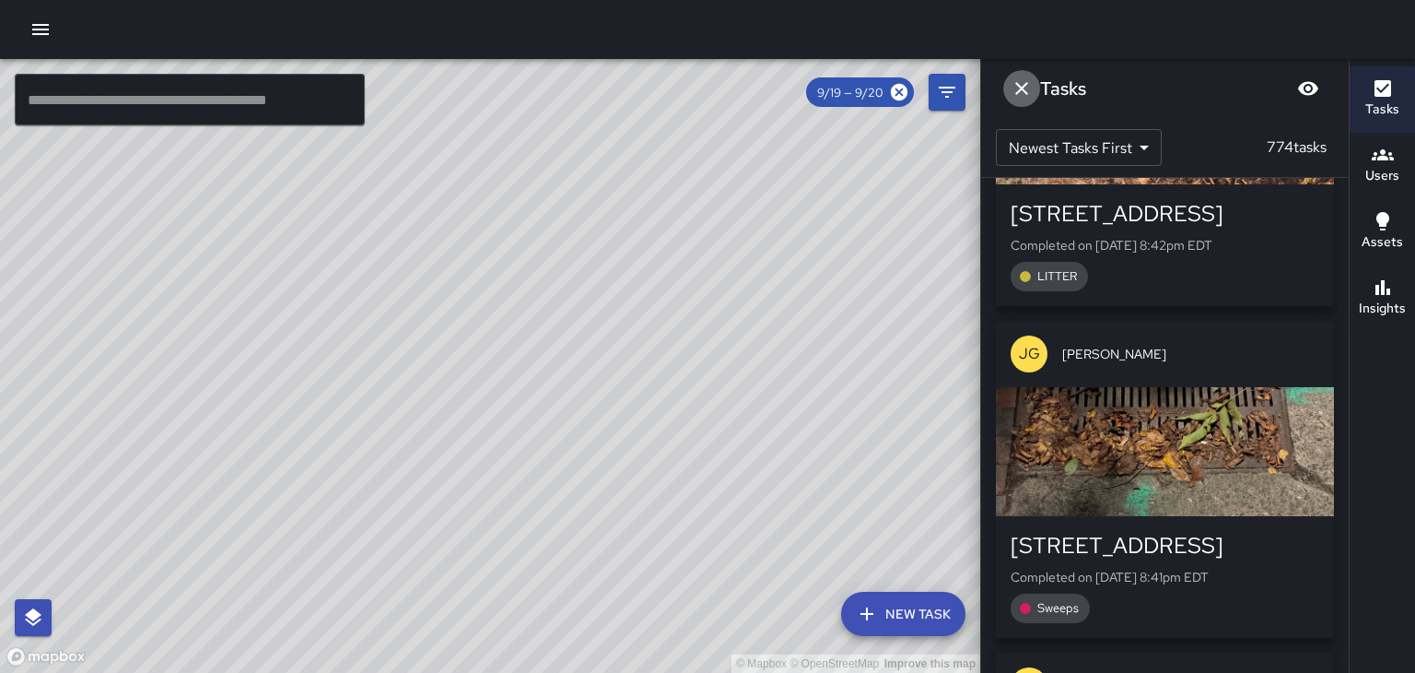
click at [1019, 89] on icon "Dismiss" at bounding box center [1021, 88] width 13 height 13
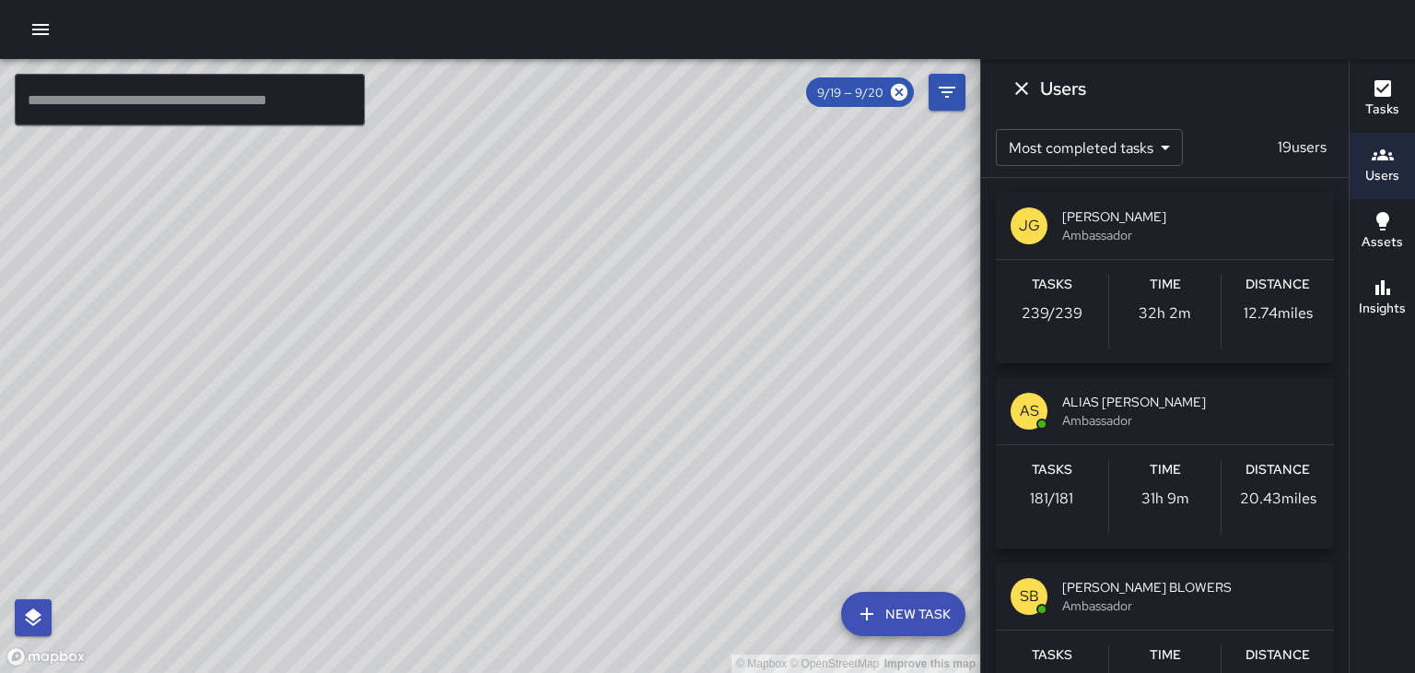
click at [1157, 223] on span "[PERSON_NAME]" at bounding box center [1190, 216] width 257 height 18
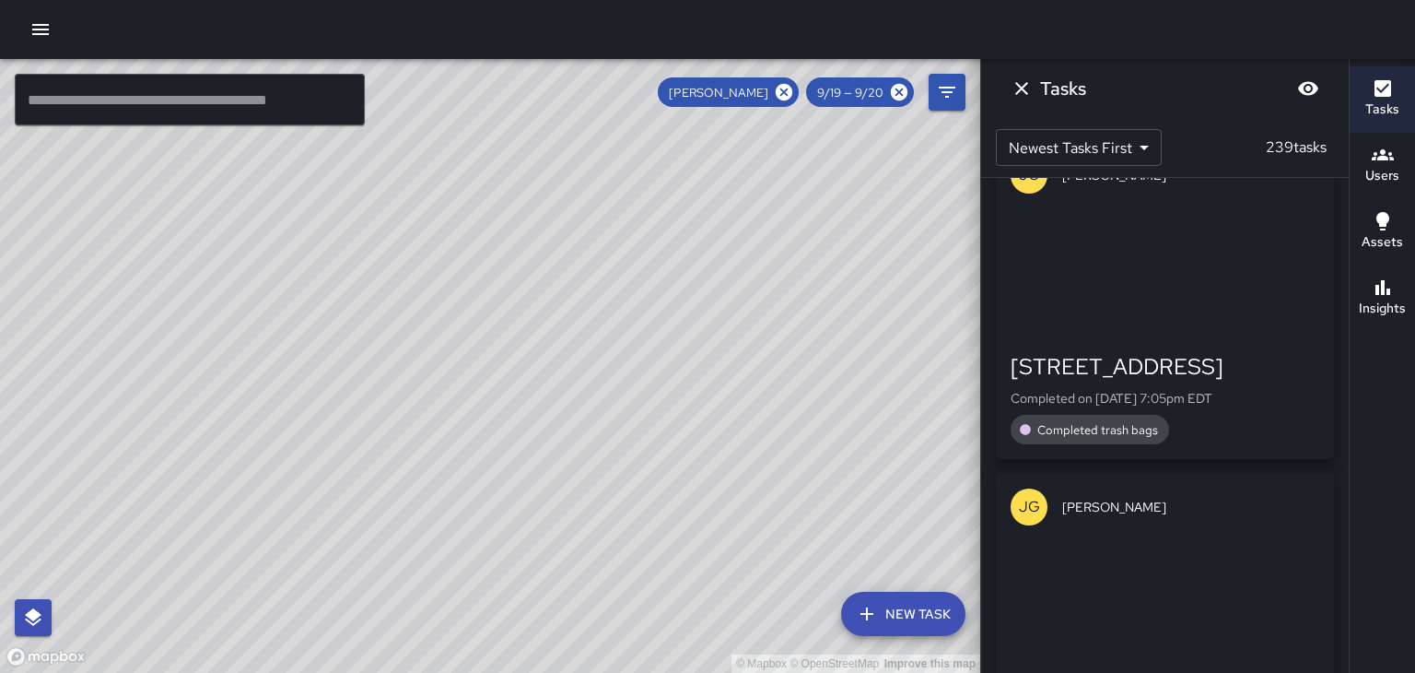
scroll to position [60427, 0]
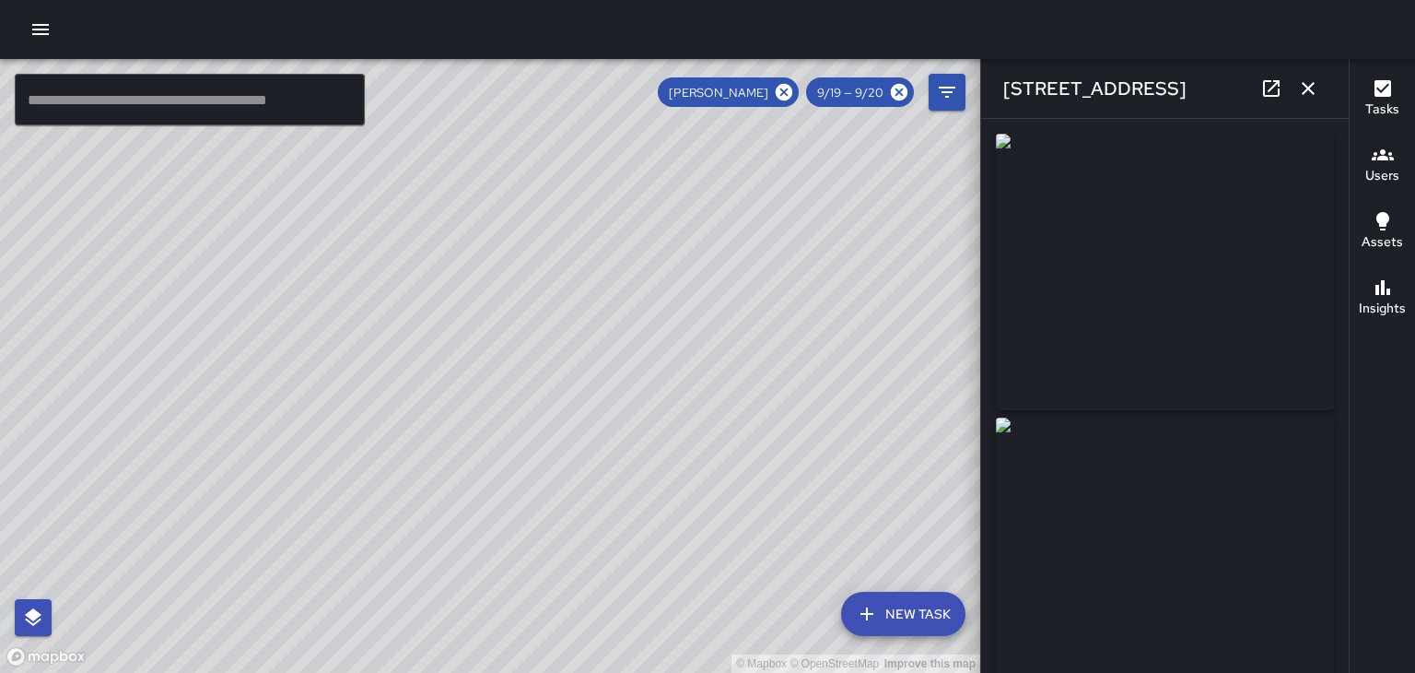
click at [1314, 84] on icon "button" at bounding box center [1308, 88] width 22 height 22
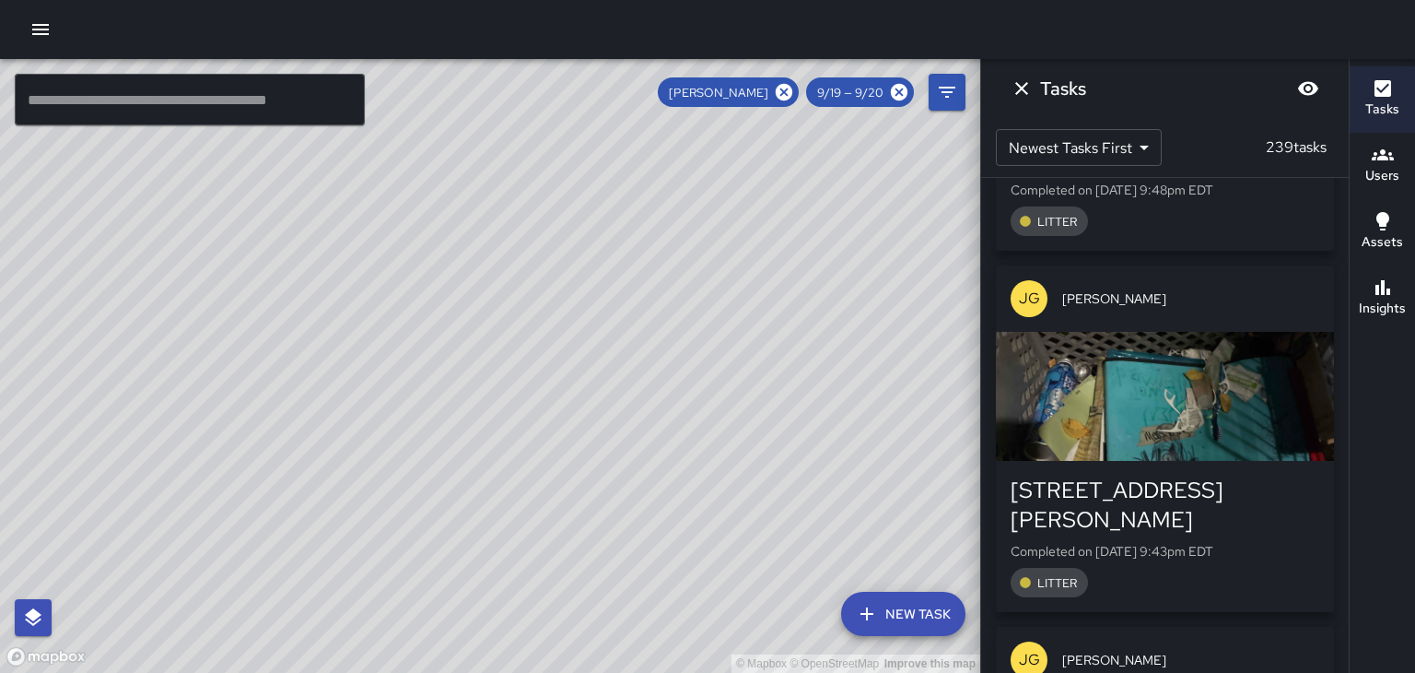
scroll to position [58533, 0]
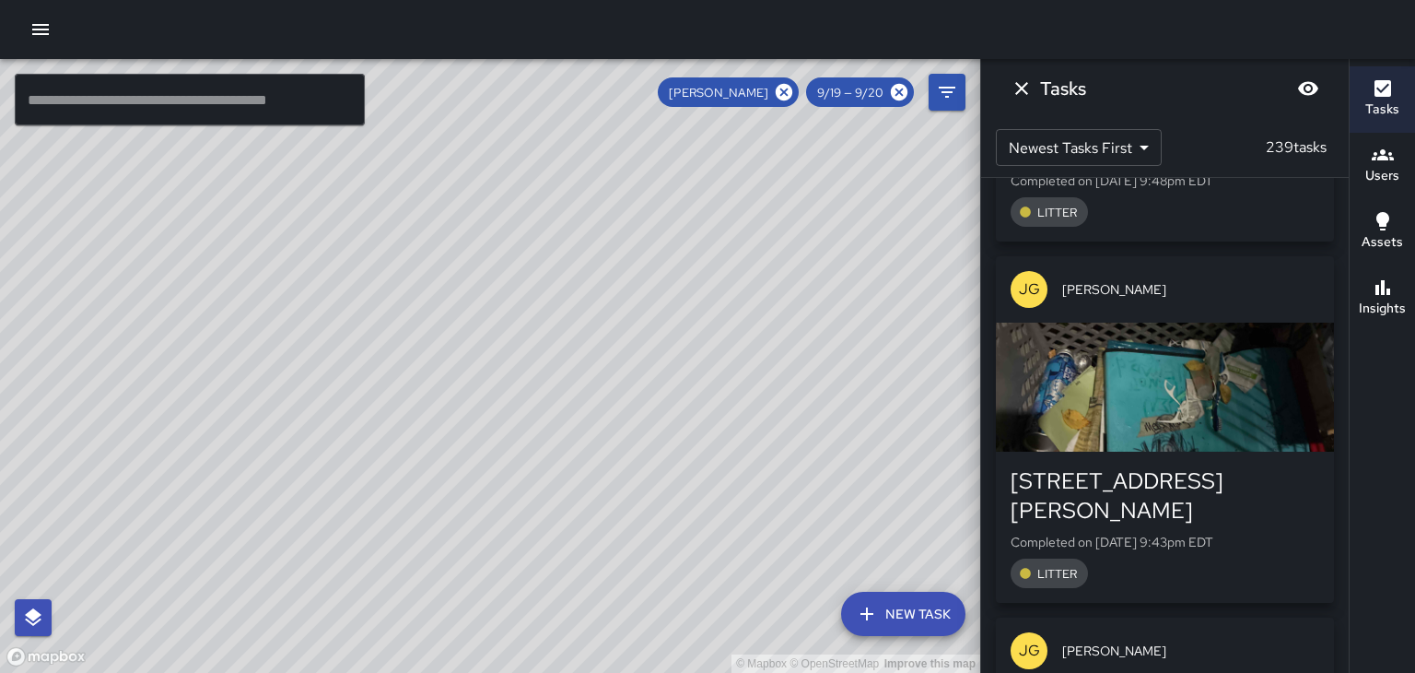
click at [789, 106] on div "[PERSON_NAME]" at bounding box center [728, 91] width 141 height 29
click at [784, 91] on icon at bounding box center [784, 92] width 20 height 20
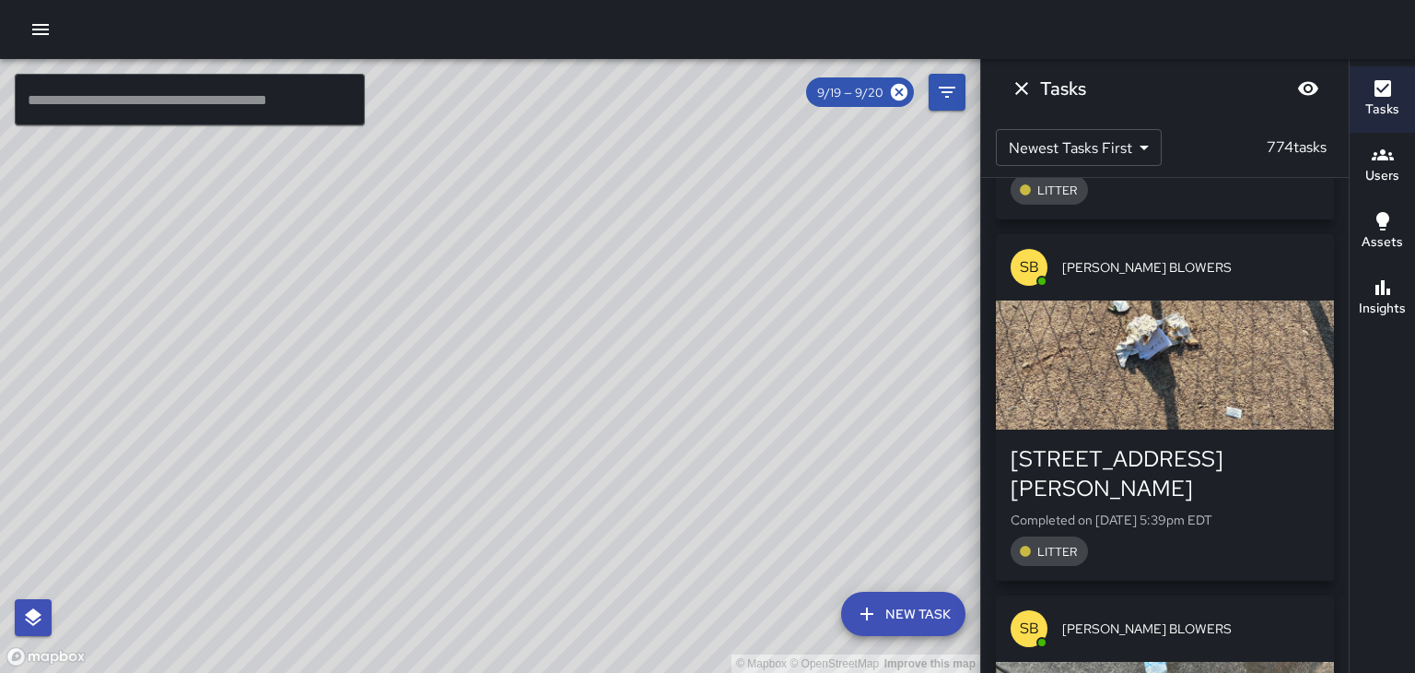
click at [1025, 88] on icon "Dismiss" at bounding box center [1022, 88] width 22 height 22
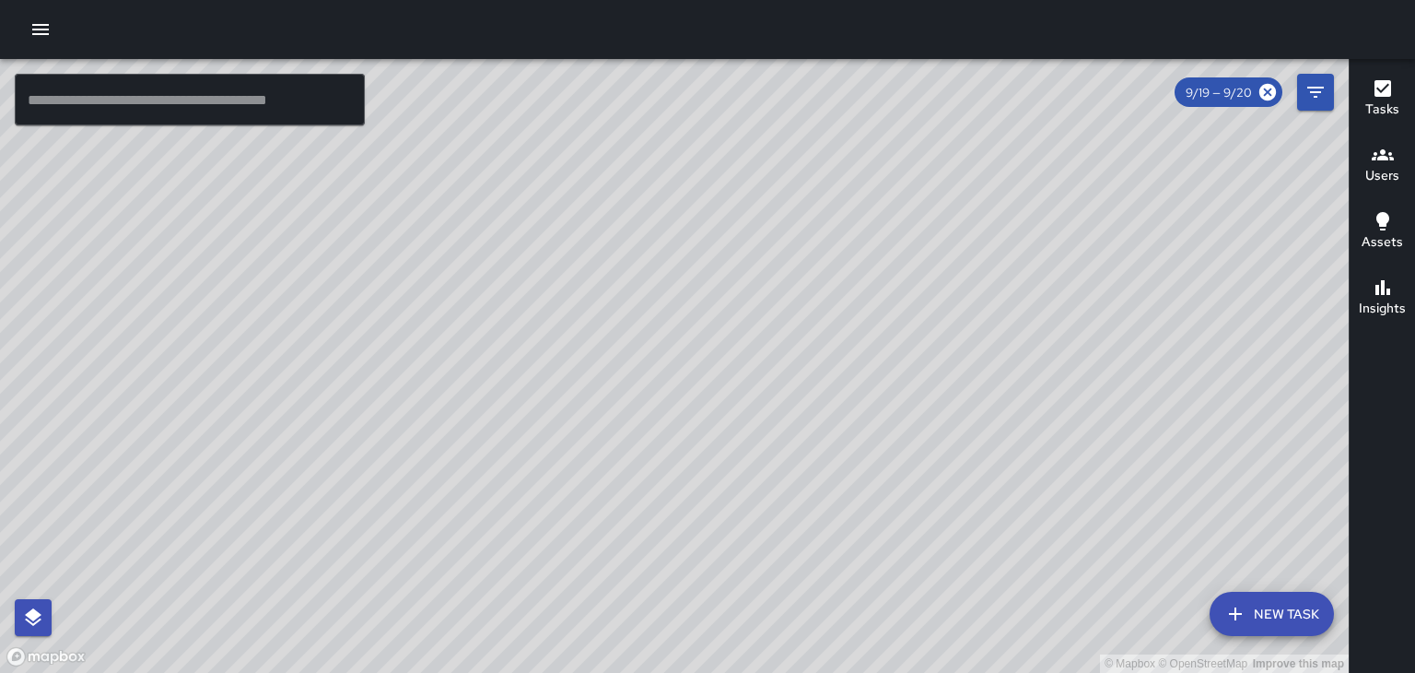
click at [1384, 177] on h6 "Users" at bounding box center [1382, 176] width 34 height 20
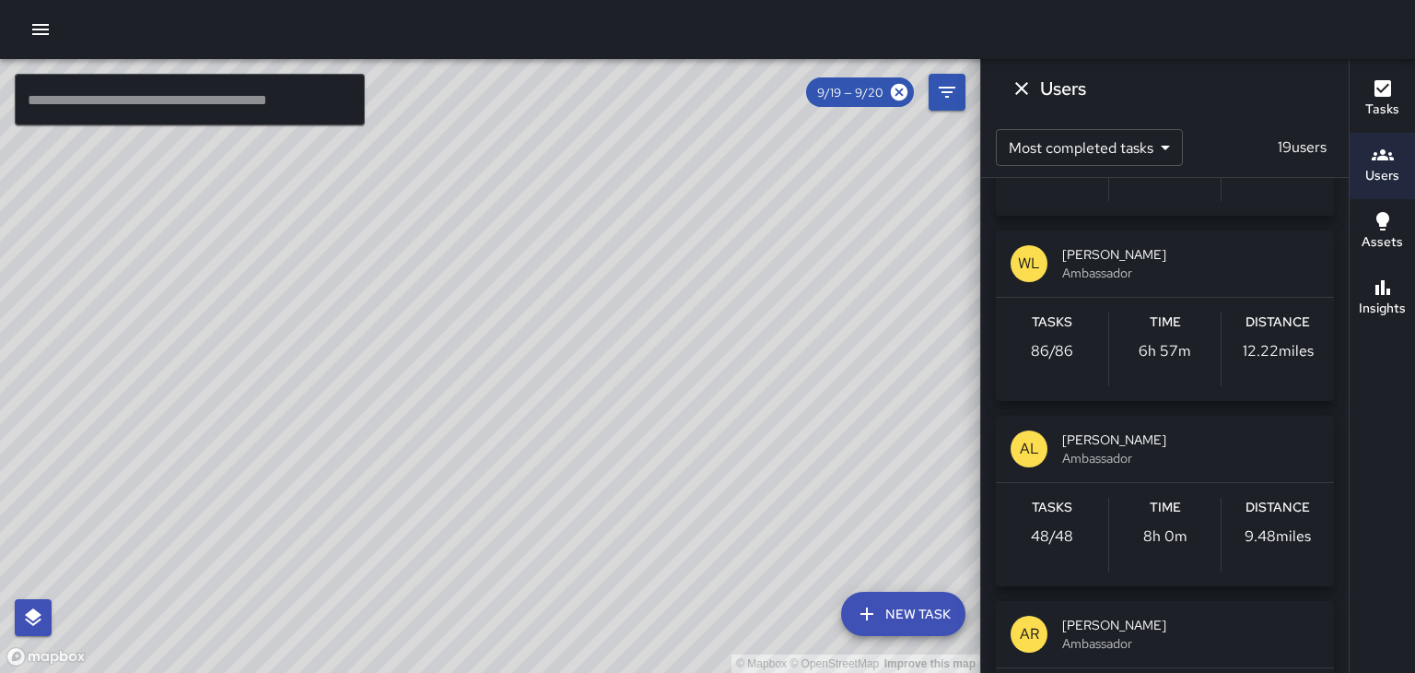
scroll to position [704, 0]
click at [1194, 458] on span "Ambassador" at bounding box center [1190, 457] width 257 height 18
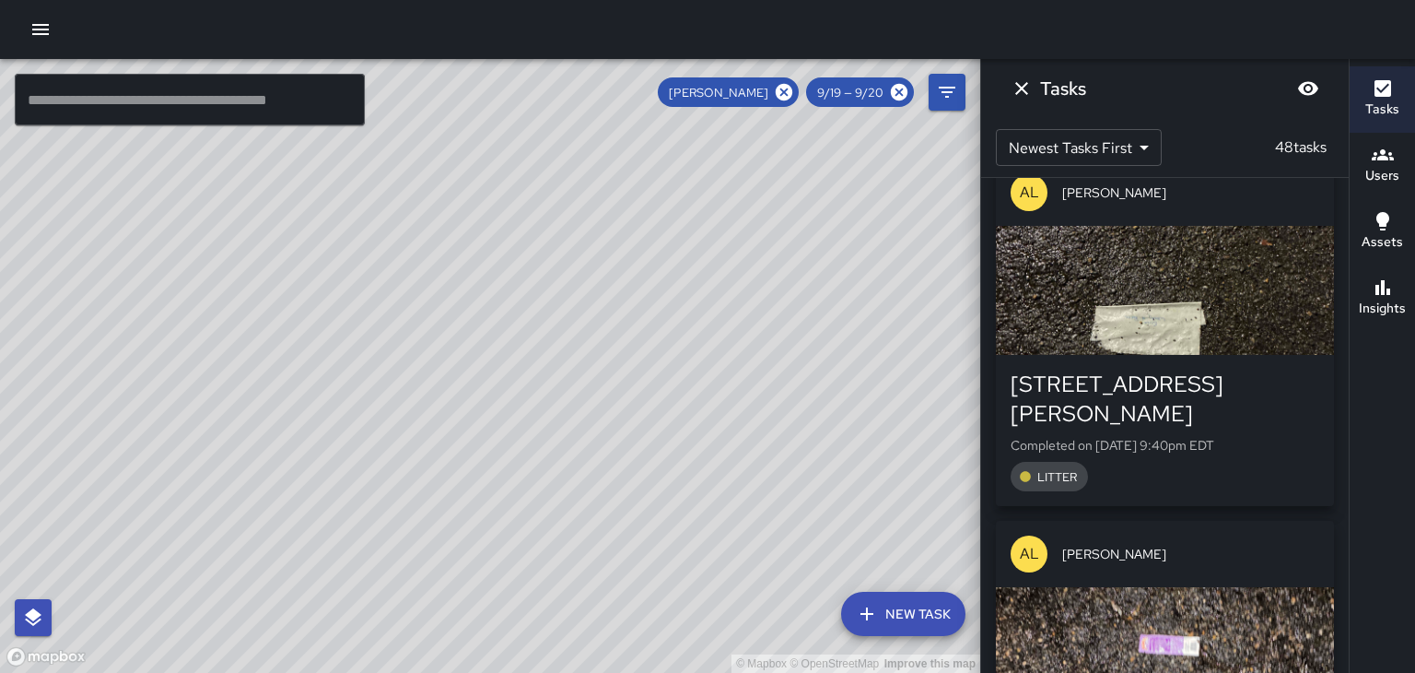
scroll to position [3579, 0]
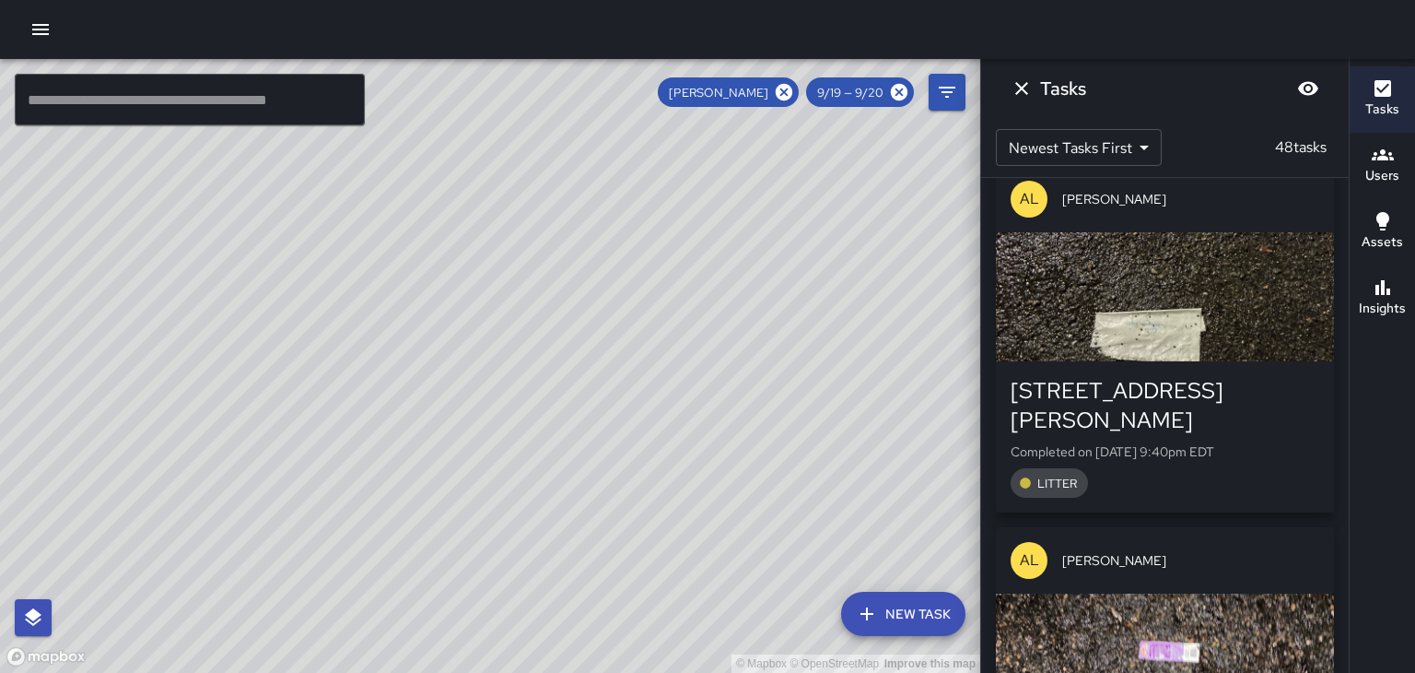
click at [1021, 88] on icon "Dismiss" at bounding box center [1021, 88] width 13 height 13
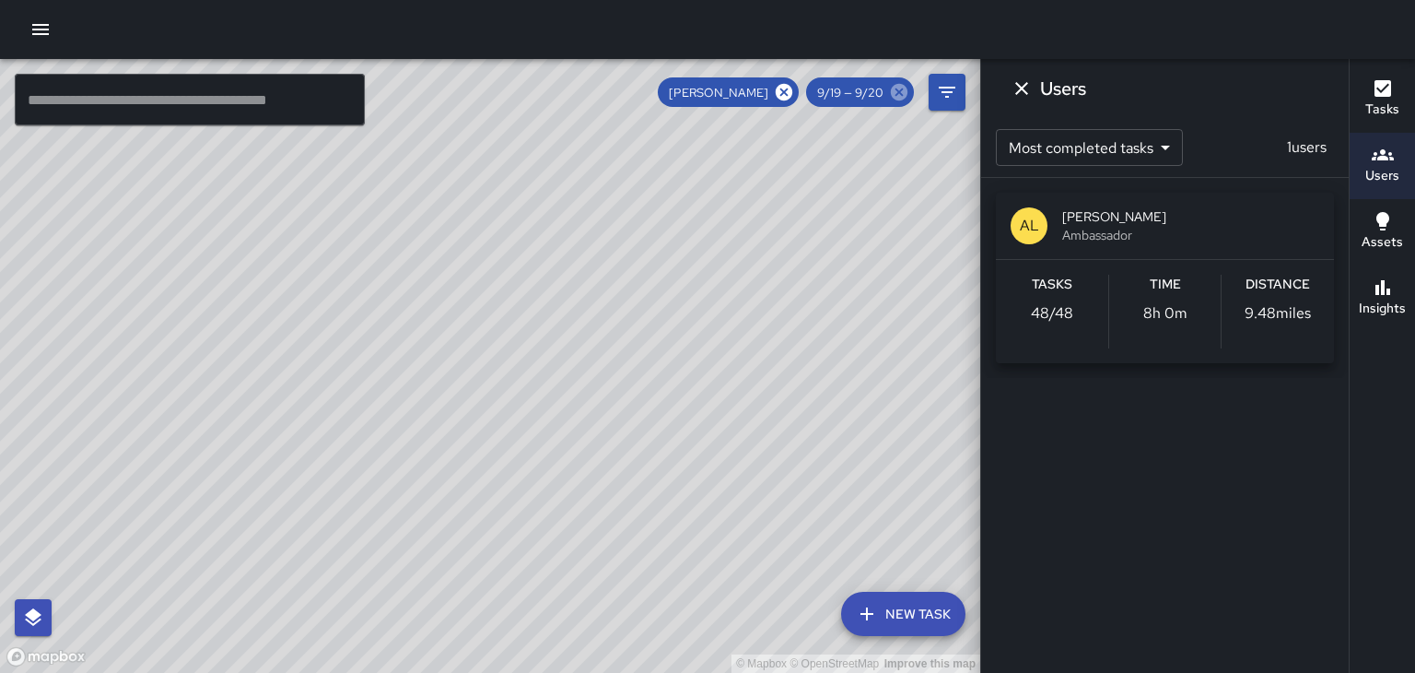
click at [902, 88] on icon at bounding box center [899, 92] width 20 height 20
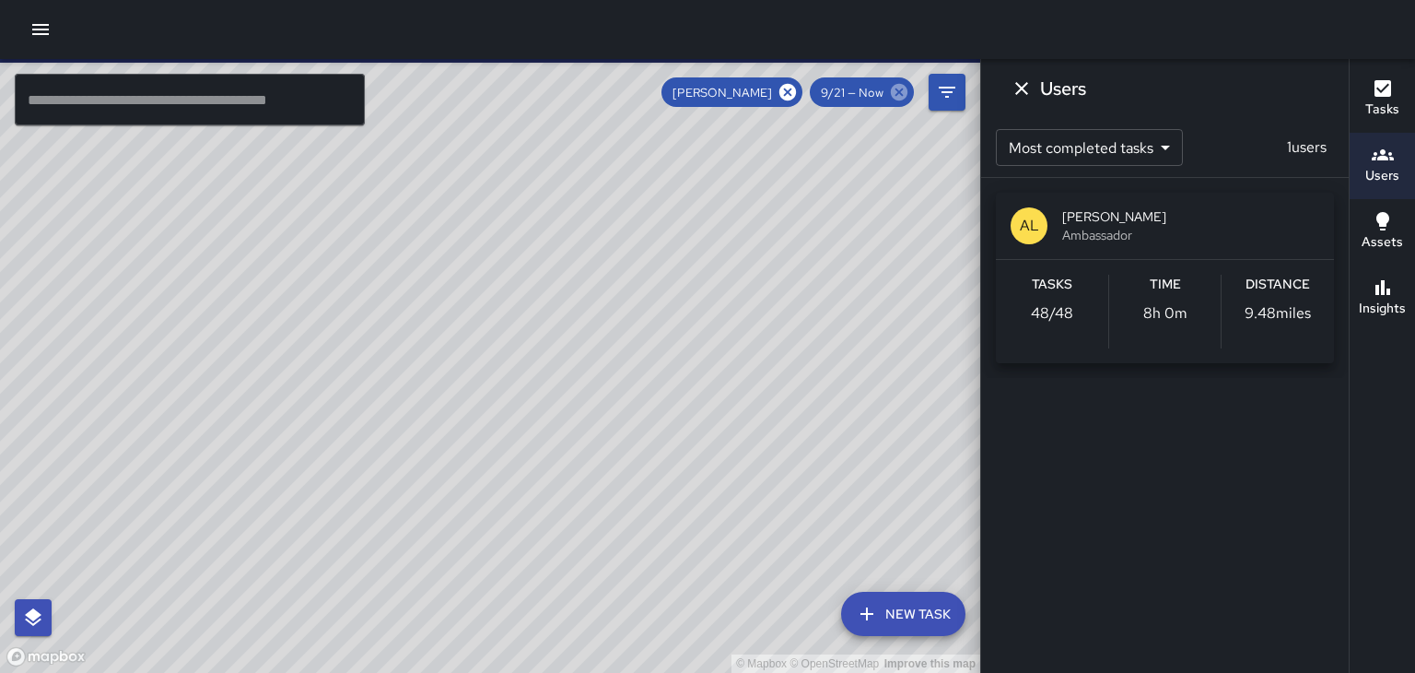
scroll to position [0, 0]
click at [790, 89] on icon at bounding box center [788, 92] width 20 height 20
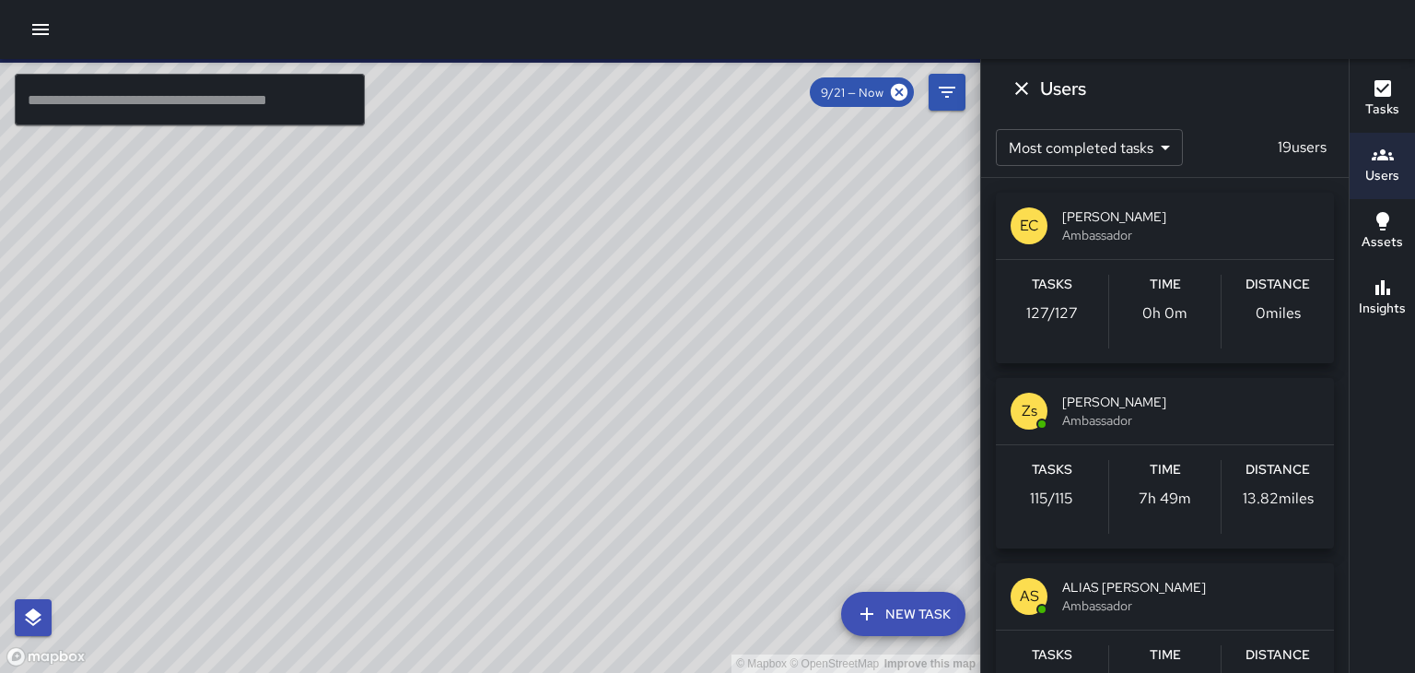
click at [789, 83] on div "© Mapbox © OpenStreetMap Improve this map" at bounding box center [490, 366] width 980 height 614
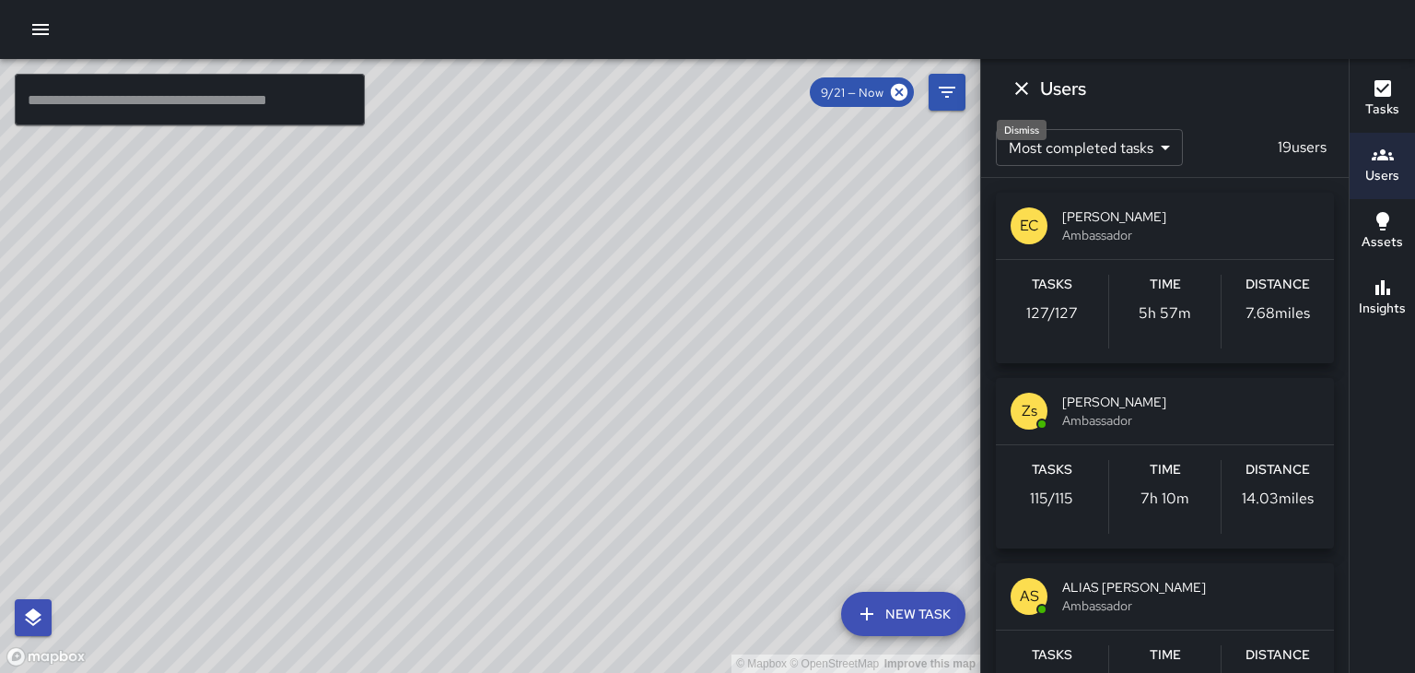
click at [1027, 90] on icon "Dismiss" at bounding box center [1022, 88] width 22 height 22
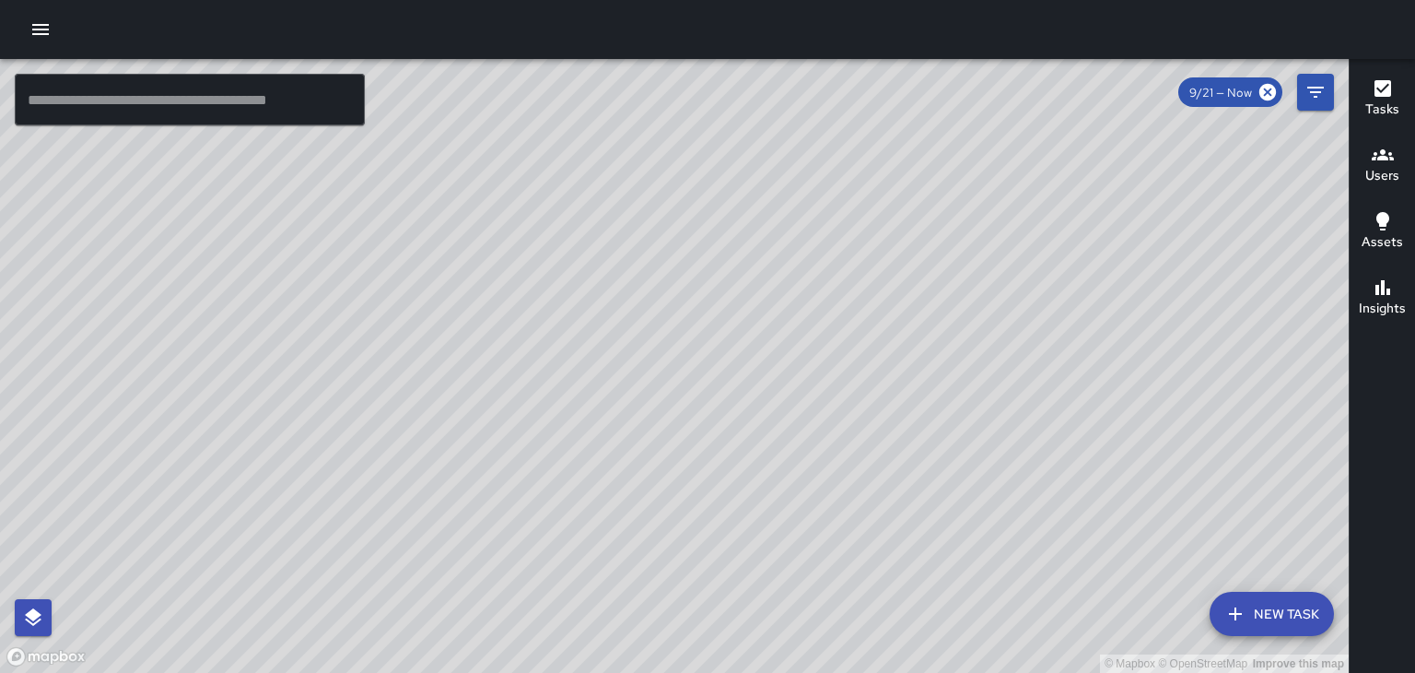
click at [1378, 96] on icon "button" at bounding box center [1382, 88] width 17 height 17
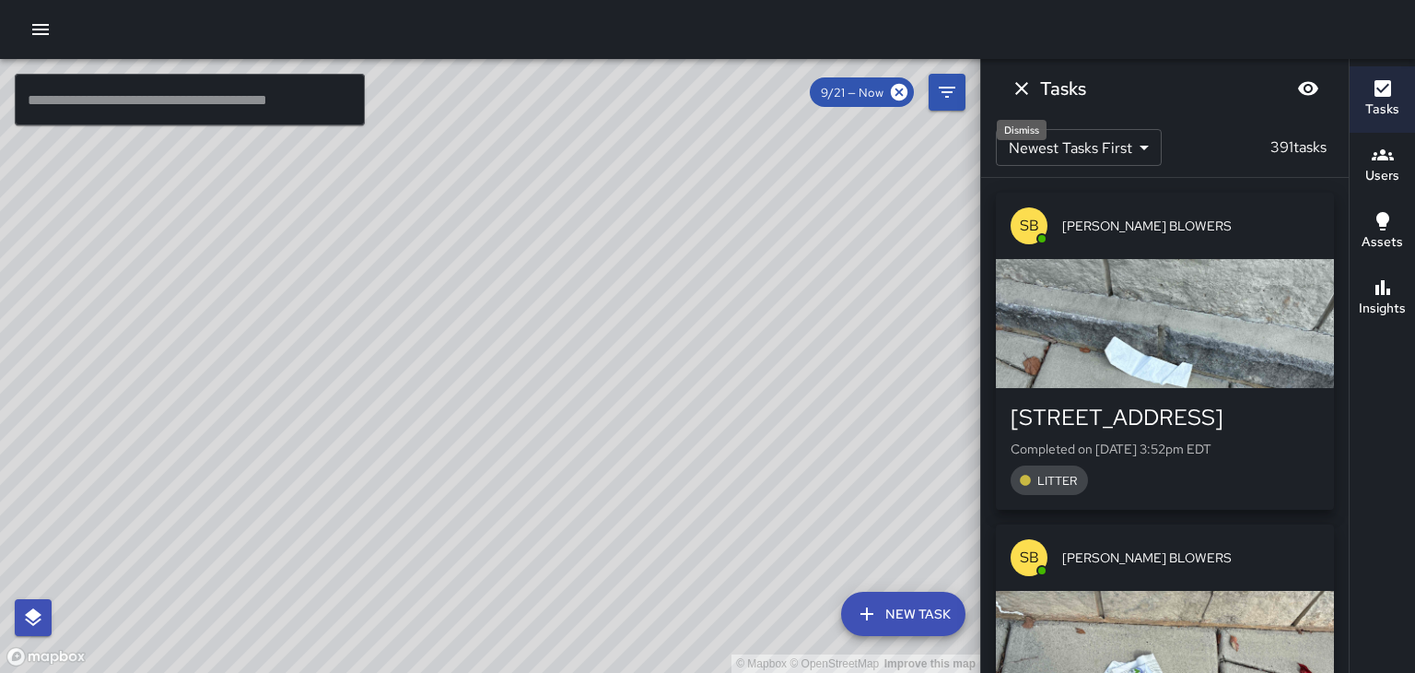
click at [1025, 89] on icon "Dismiss" at bounding box center [1022, 88] width 22 height 22
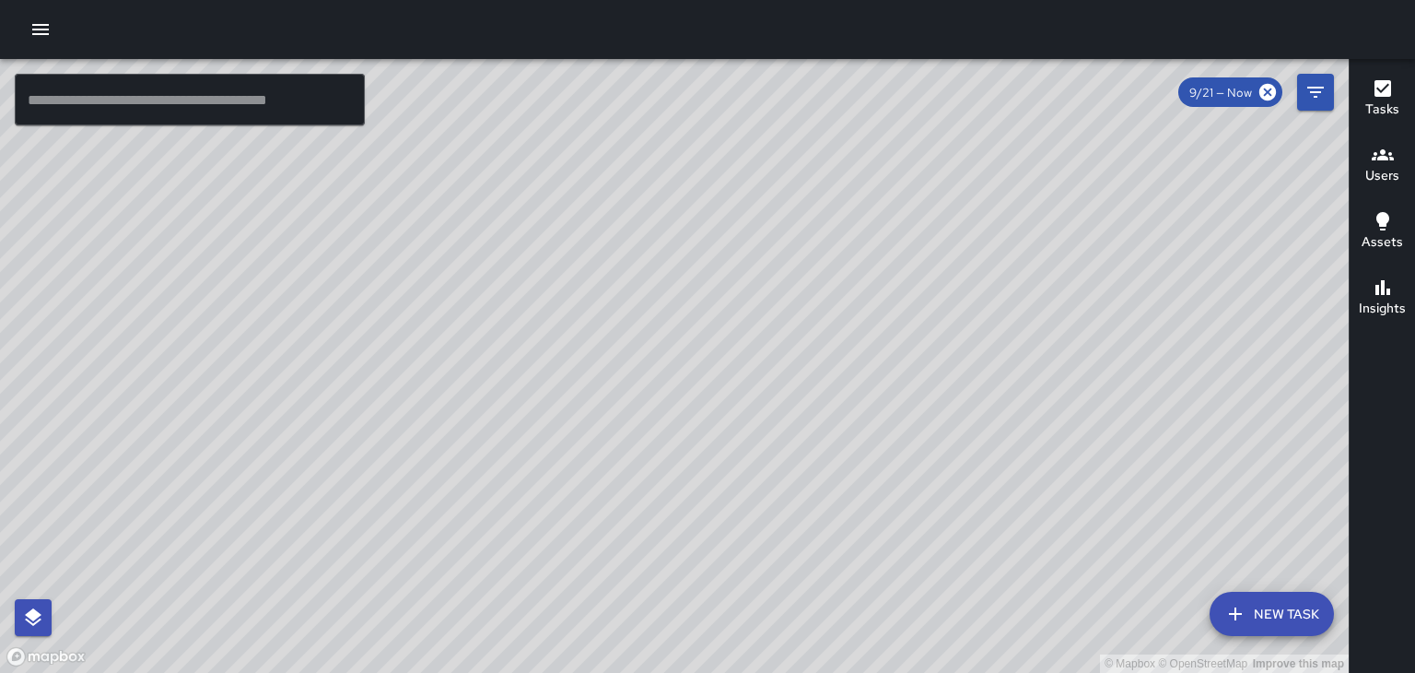
click at [742, 467] on div "© Mapbox © OpenStreetMap Improve this map" at bounding box center [674, 366] width 1349 height 614
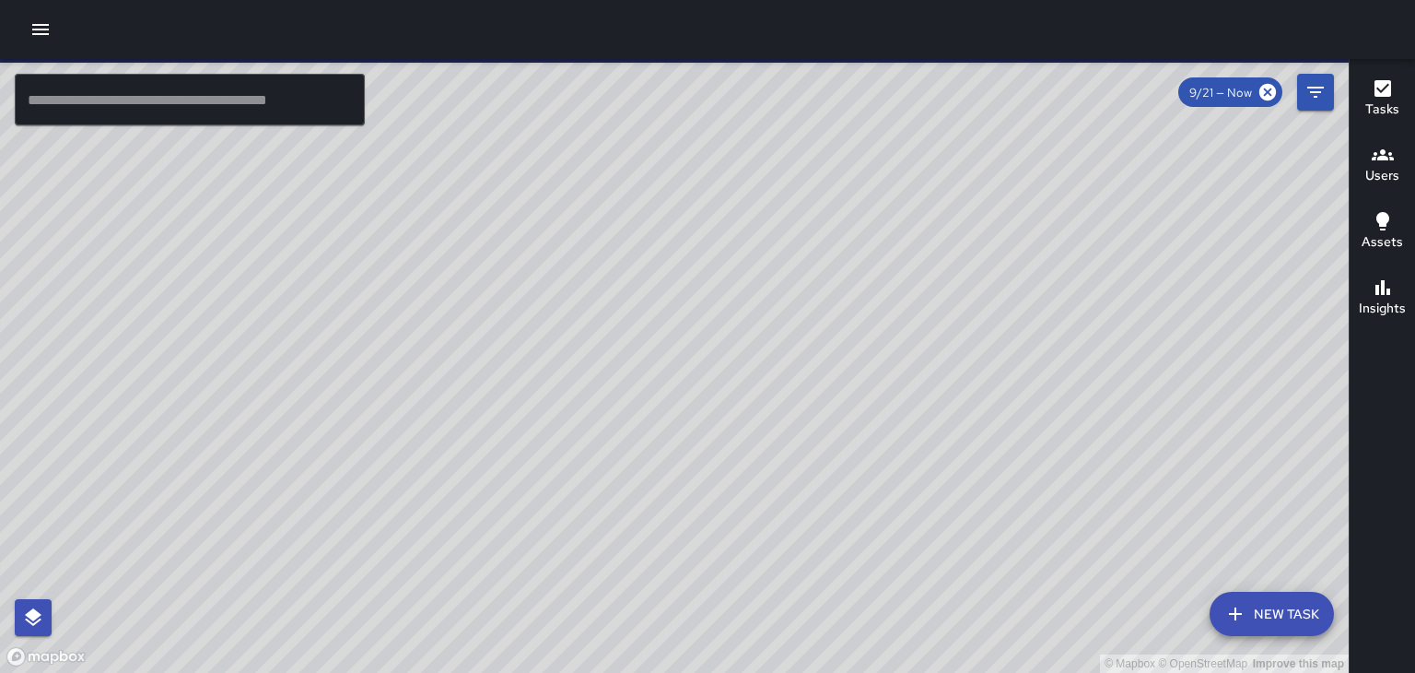
click at [1374, 158] on icon "button" at bounding box center [1383, 154] width 22 height 11
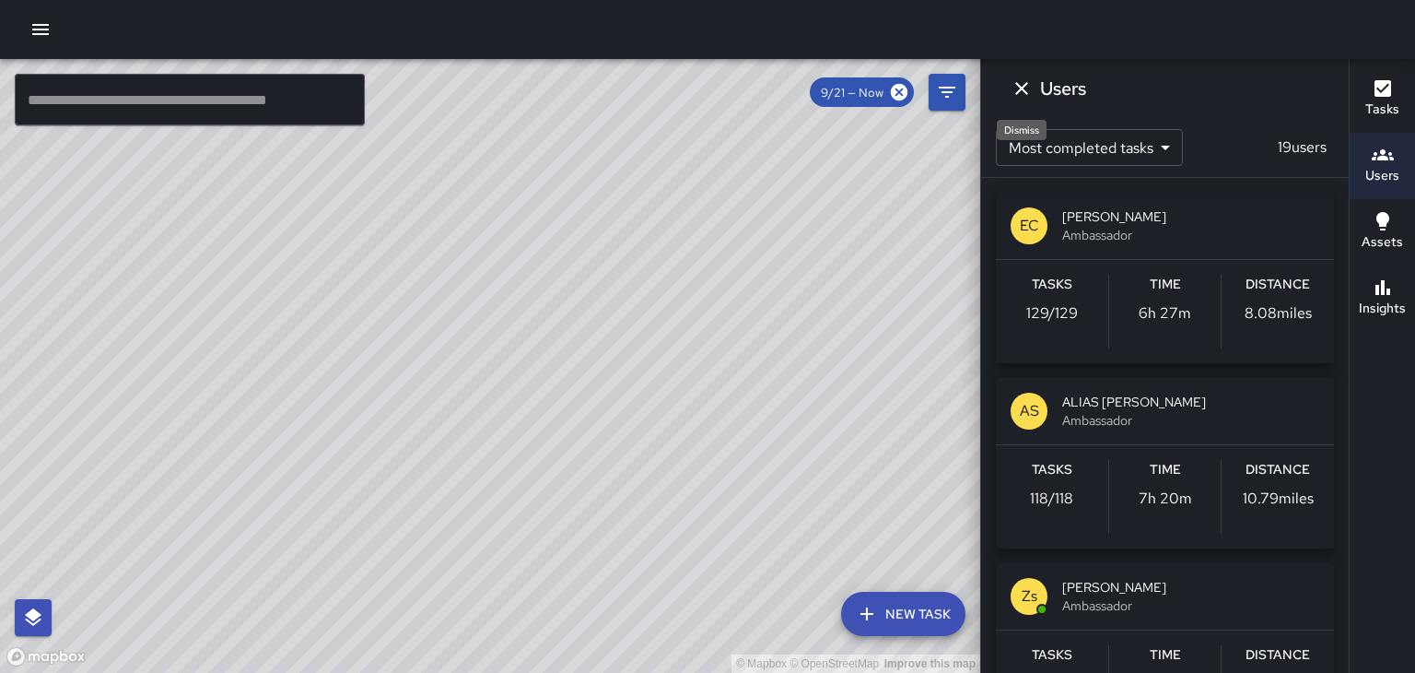
click at [1026, 86] on icon "Dismiss" at bounding box center [1022, 88] width 22 height 22
